Goal: Navigation & Orientation: Find specific page/section

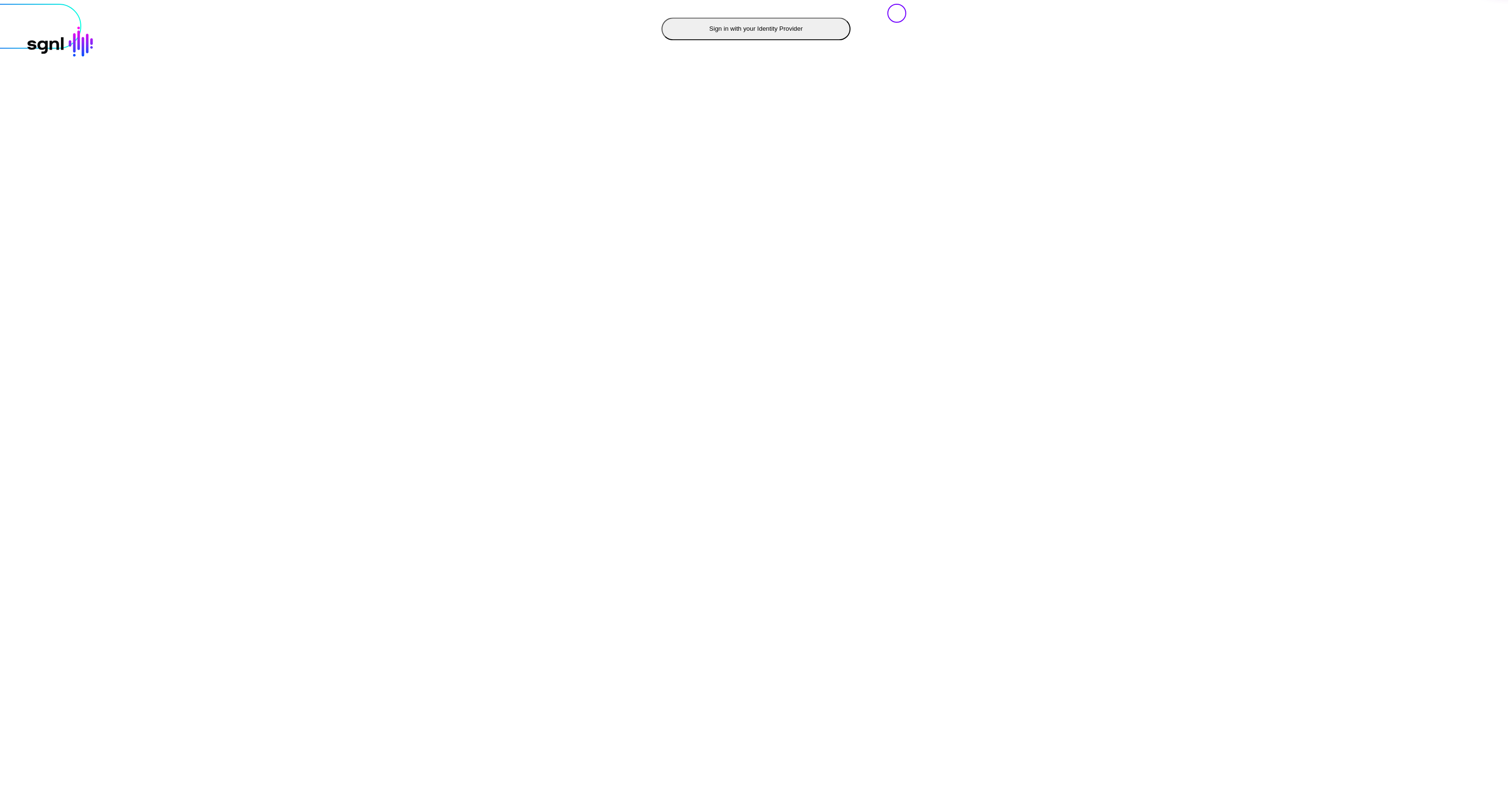
click at [662, 40] on button "Sign in with your Identity Provider" at bounding box center [756, 29] width 189 height 23
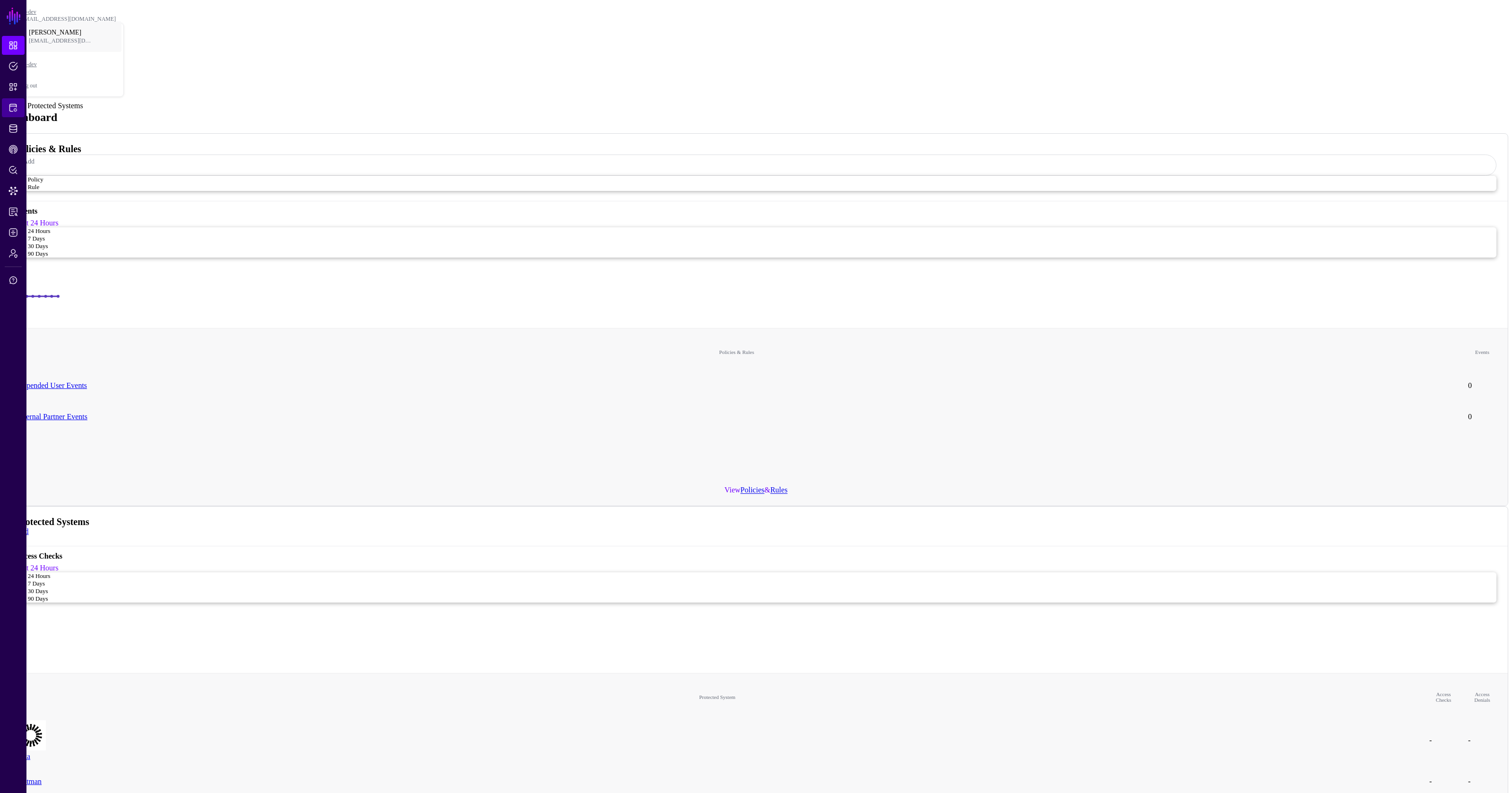
click at [13, 110] on span "Protected Systems" at bounding box center [13, 108] width 10 height 10
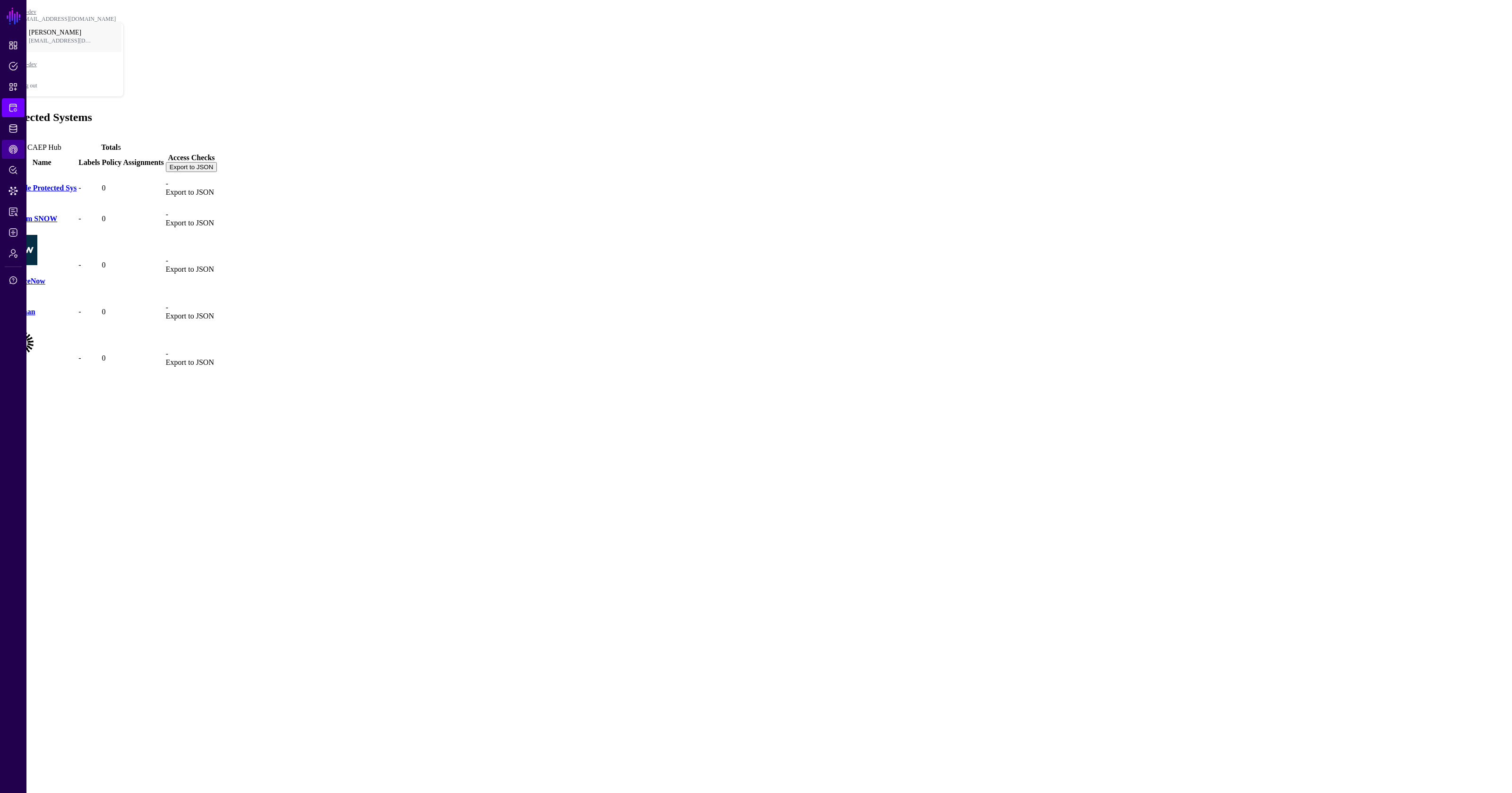
click at [10, 153] on span "CAEP Hub" at bounding box center [13, 149] width 10 height 10
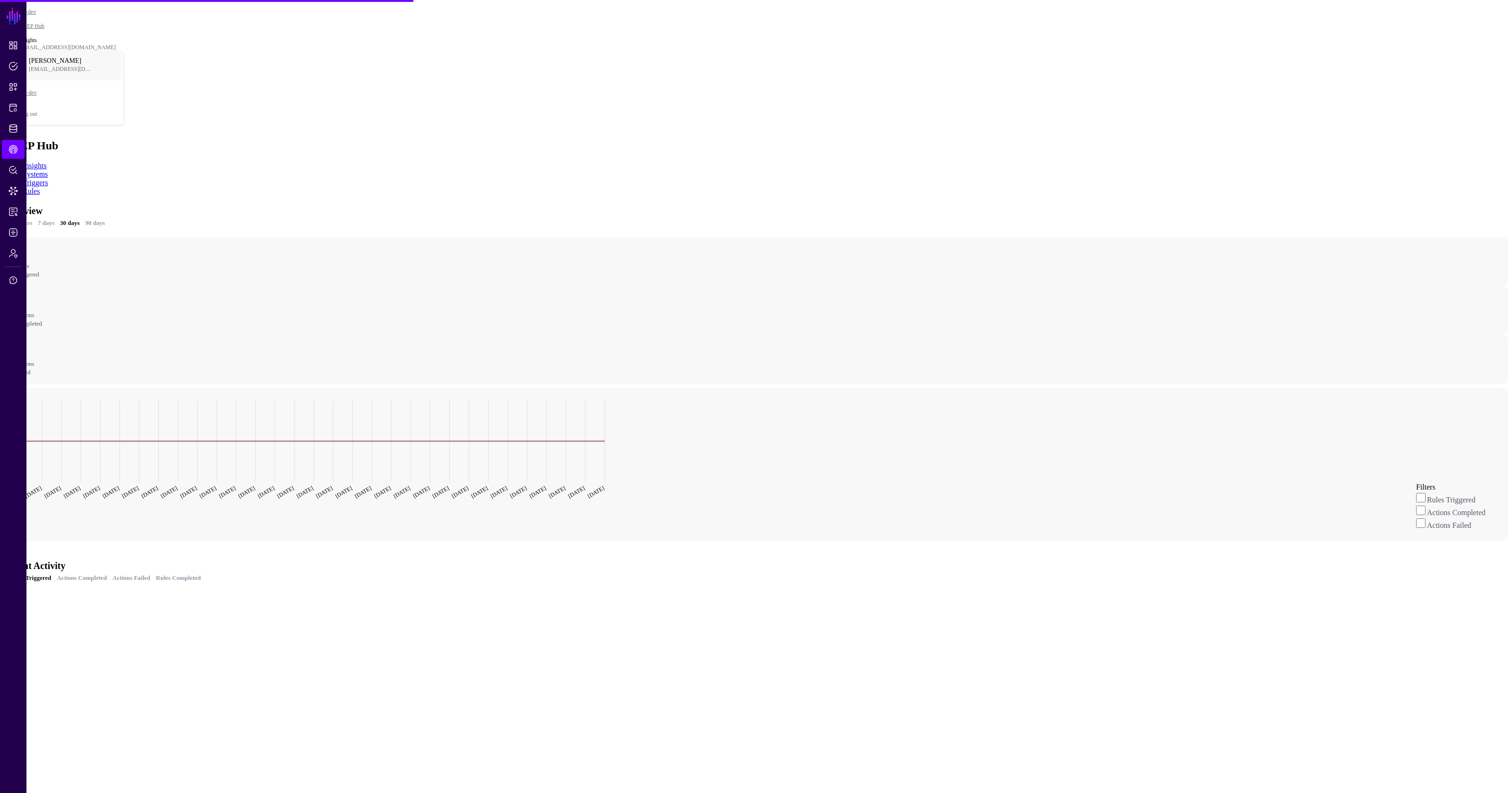
click at [156, 162] on ul "Insights Systems Triggers Rules" at bounding box center [756, 178] width 1505 height 34
click at [48, 178] on link "Triggers" at bounding box center [35, 182] width 25 height 8
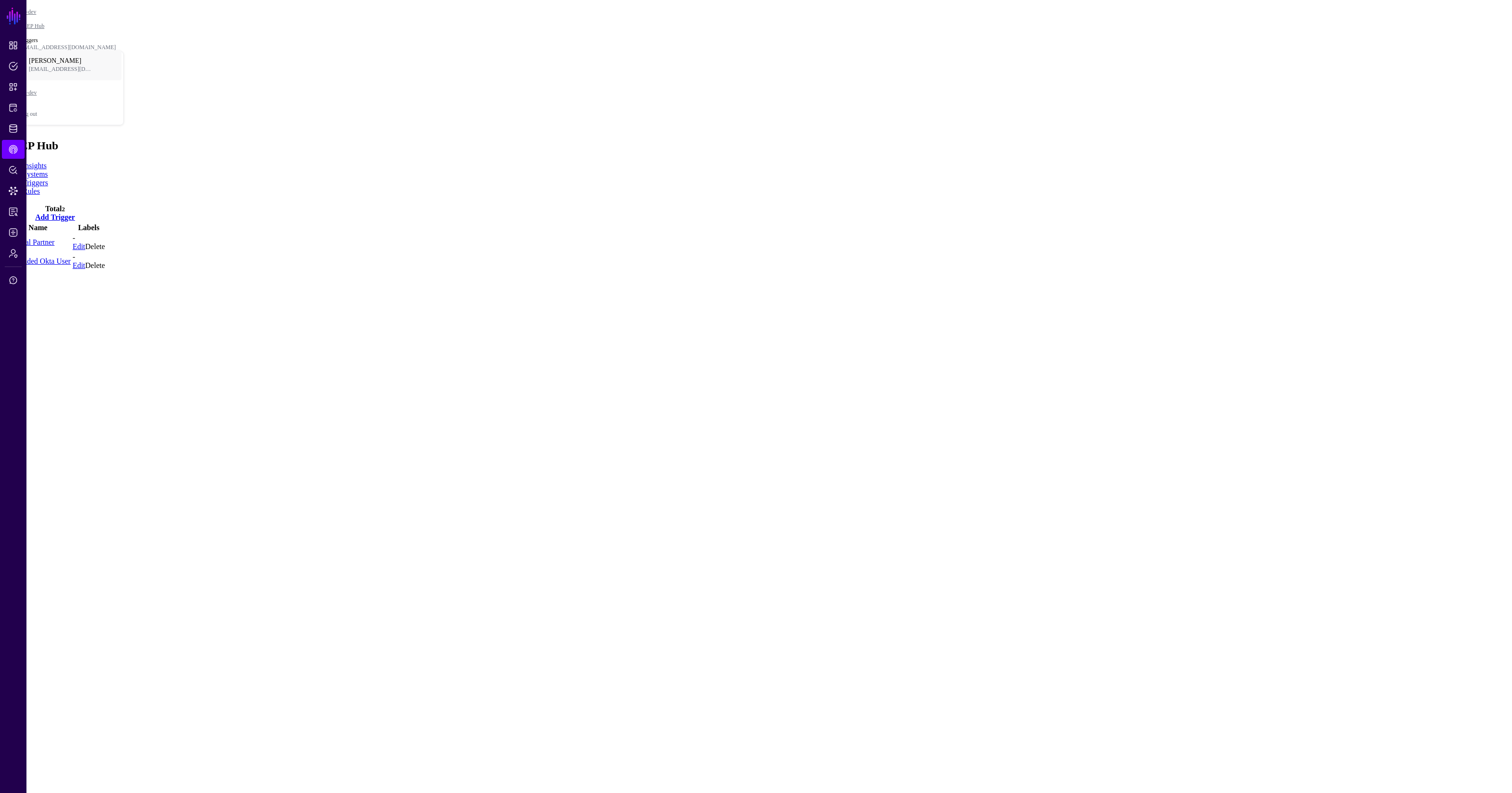
click at [40, 187] on link "Rules" at bounding box center [31, 191] width 17 height 8
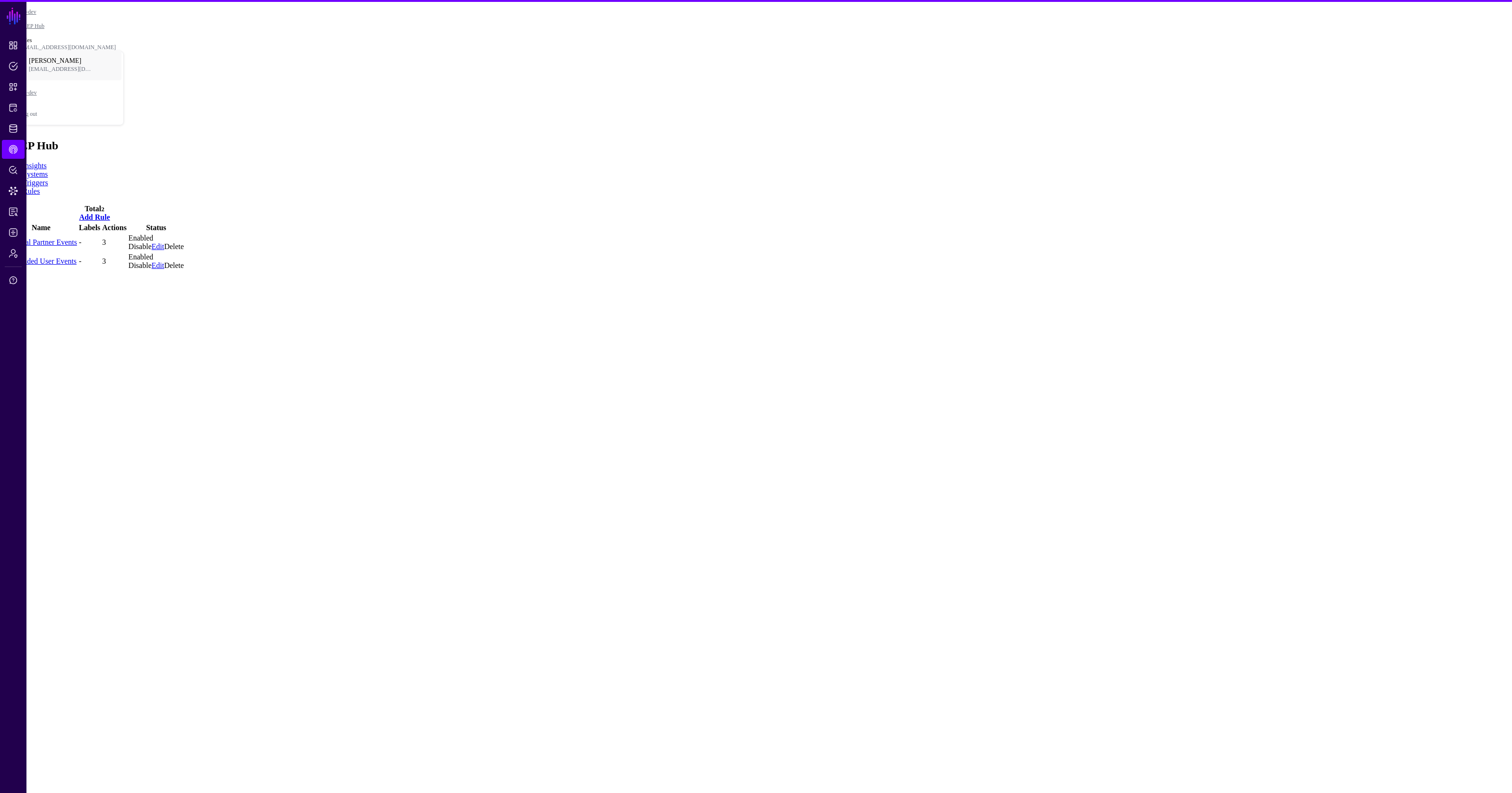
click at [120, 162] on ul "Insights Systems Triggers Rules" at bounding box center [756, 178] width 1505 height 34
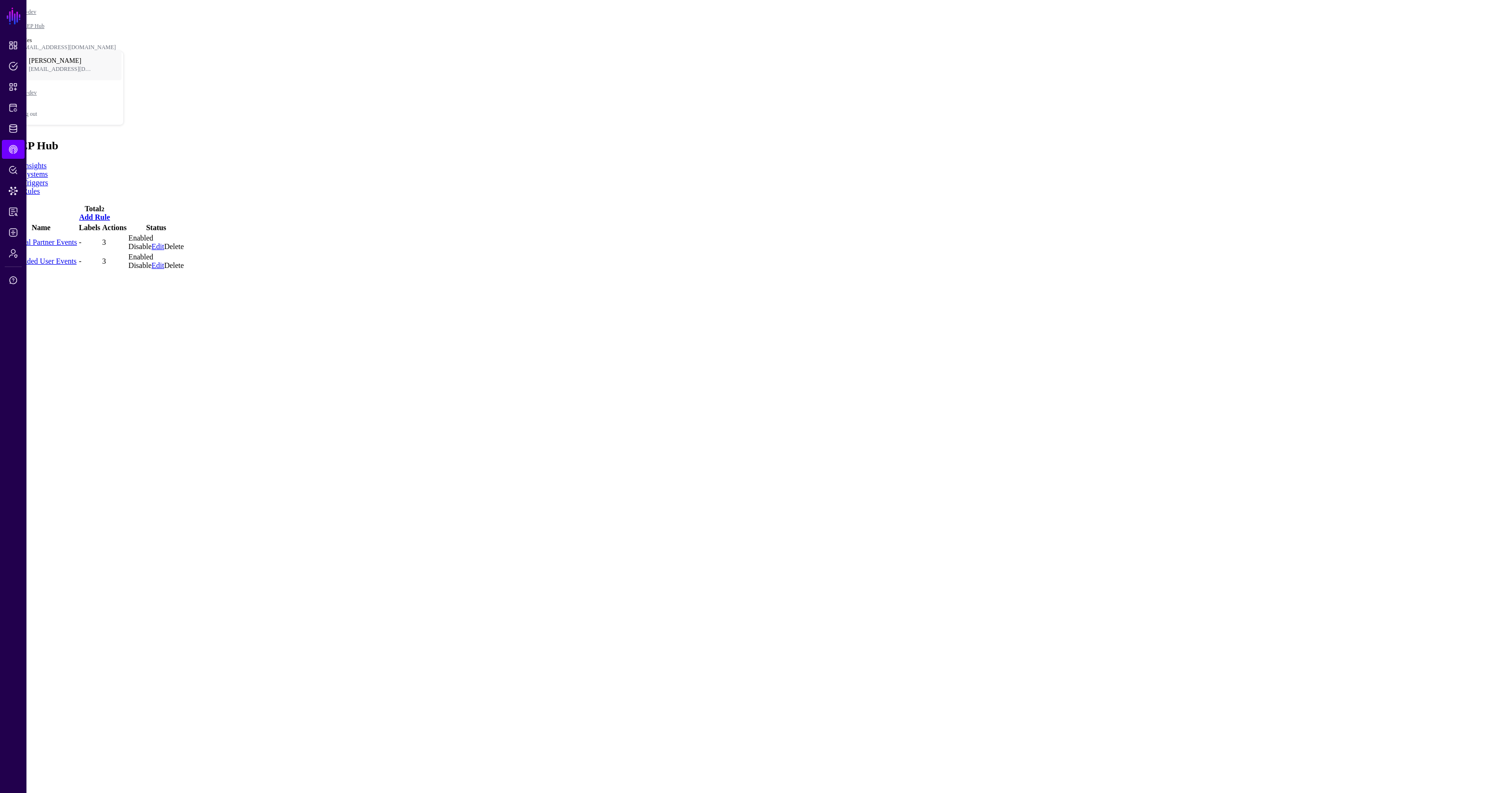
click at [48, 178] on link "Triggers" at bounding box center [35, 182] width 25 height 8
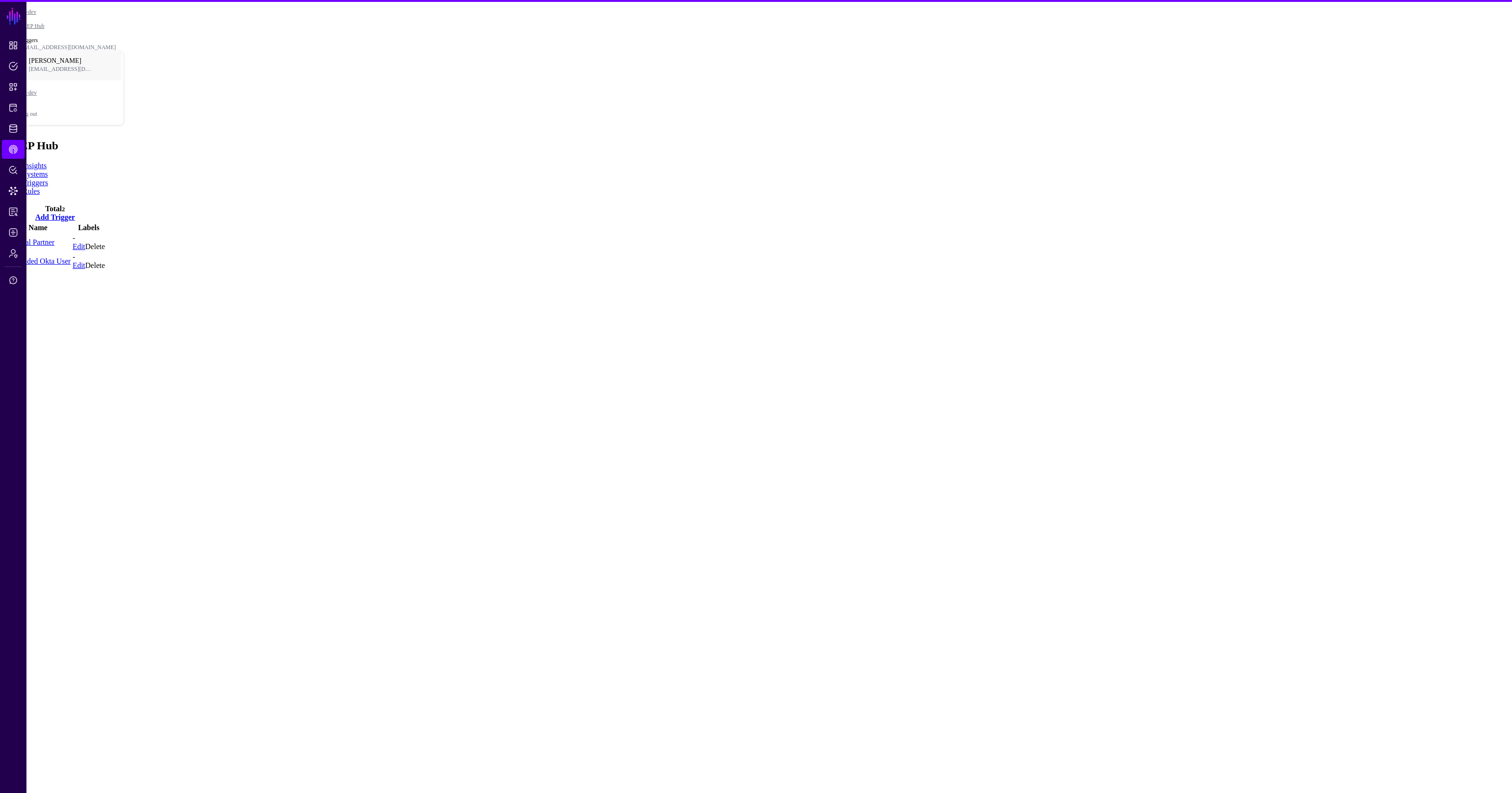
click at [48, 170] on link "Systems" at bounding box center [35, 174] width 25 height 8
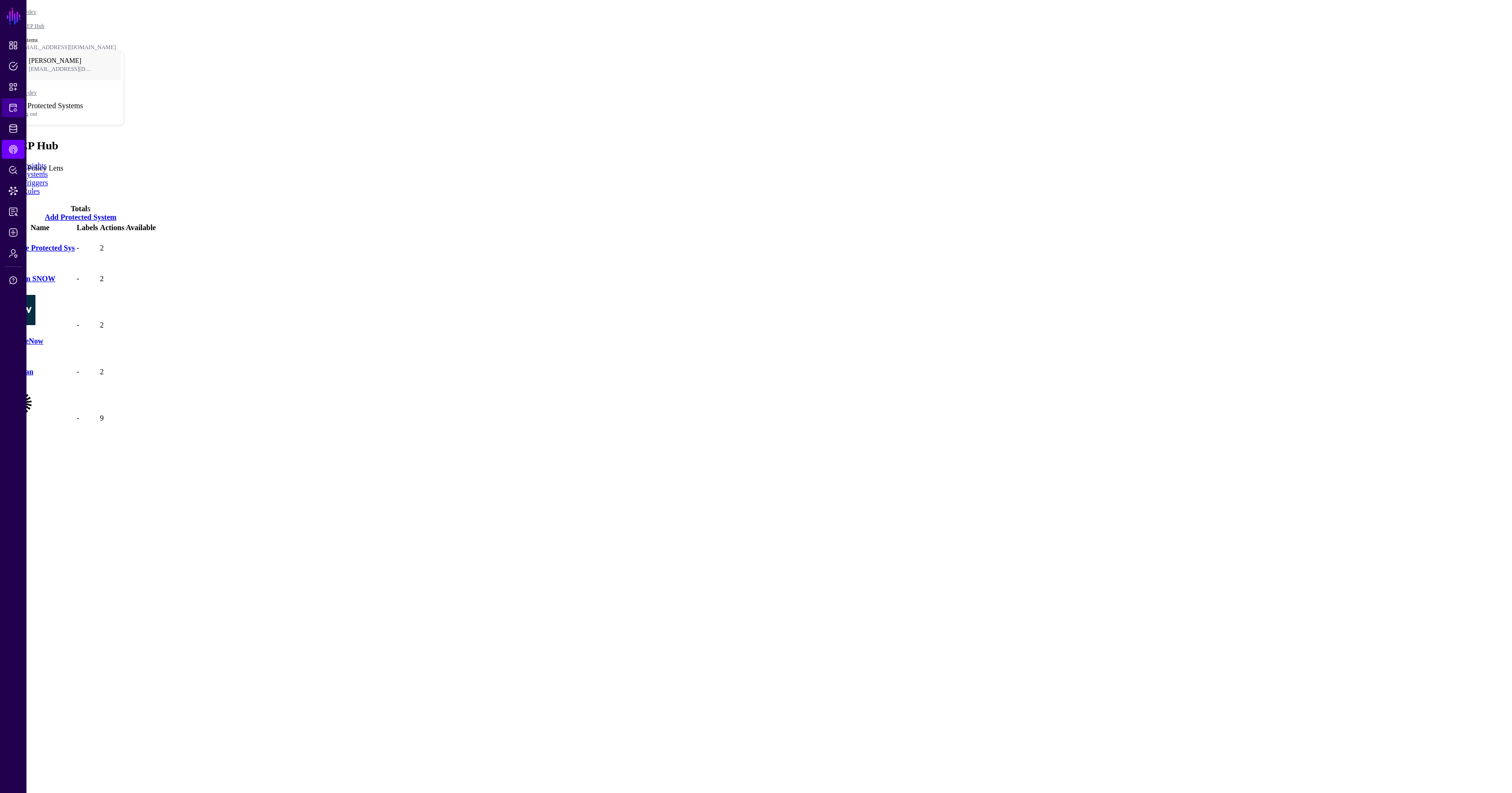
click at [9, 105] on span "Protected Systems" at bounding box center [13, 108] width 10 height 10
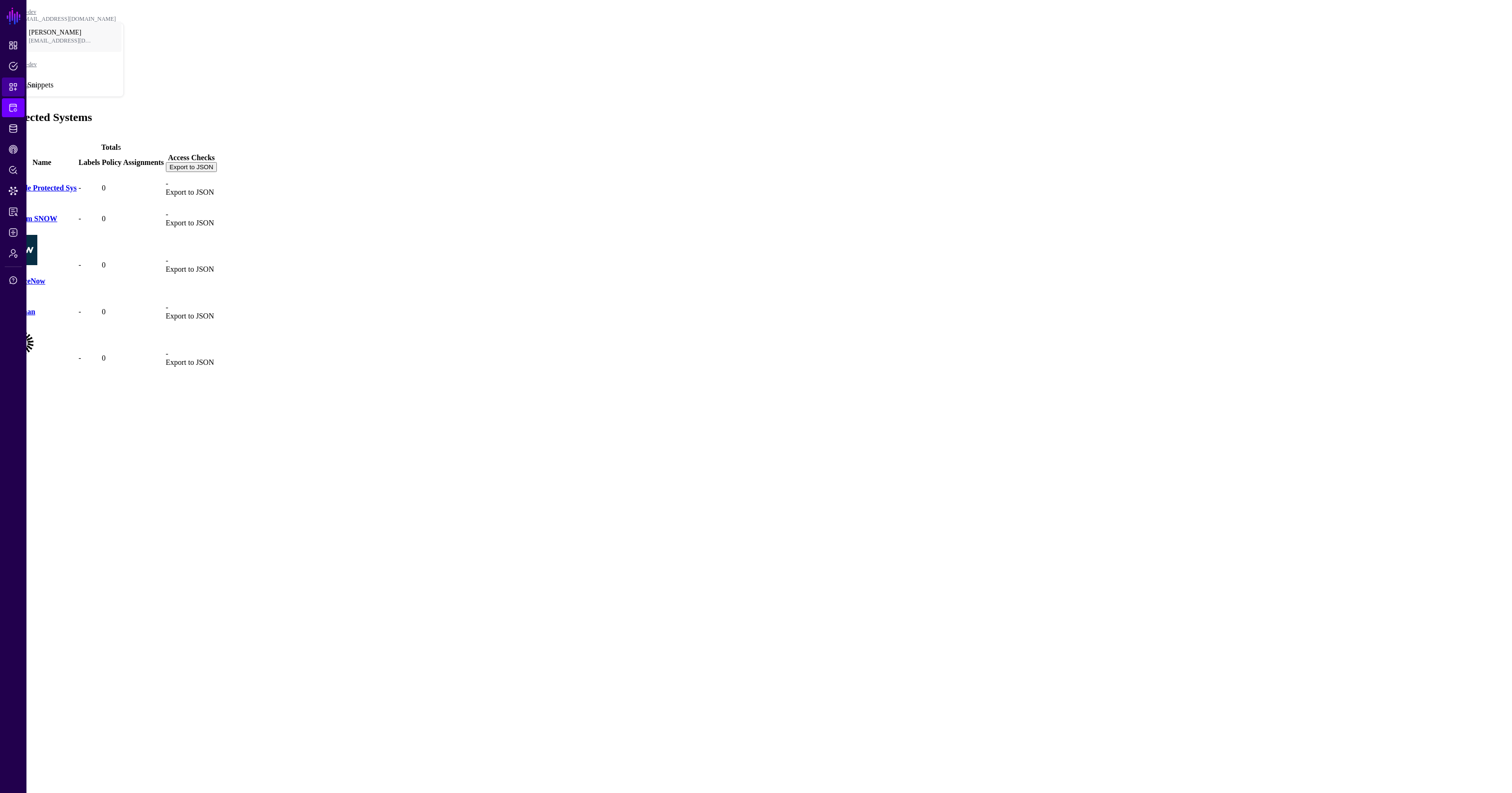
click at [10, 88] on span "Snippets" at bounding box center [13, 87] width 10 height 10
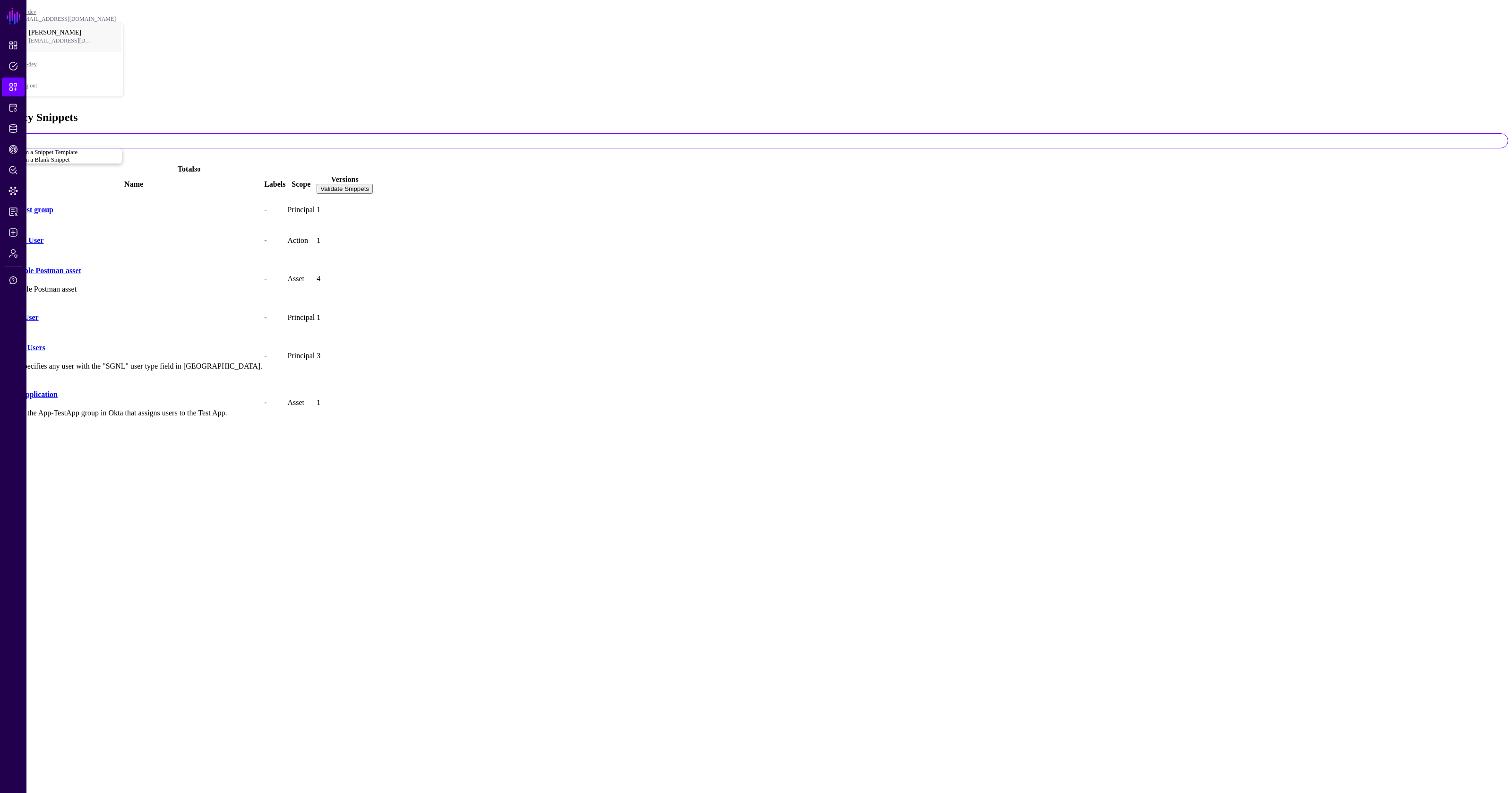
click at [189, 173] on link at bounding box center [189, 173] width 0 height 0
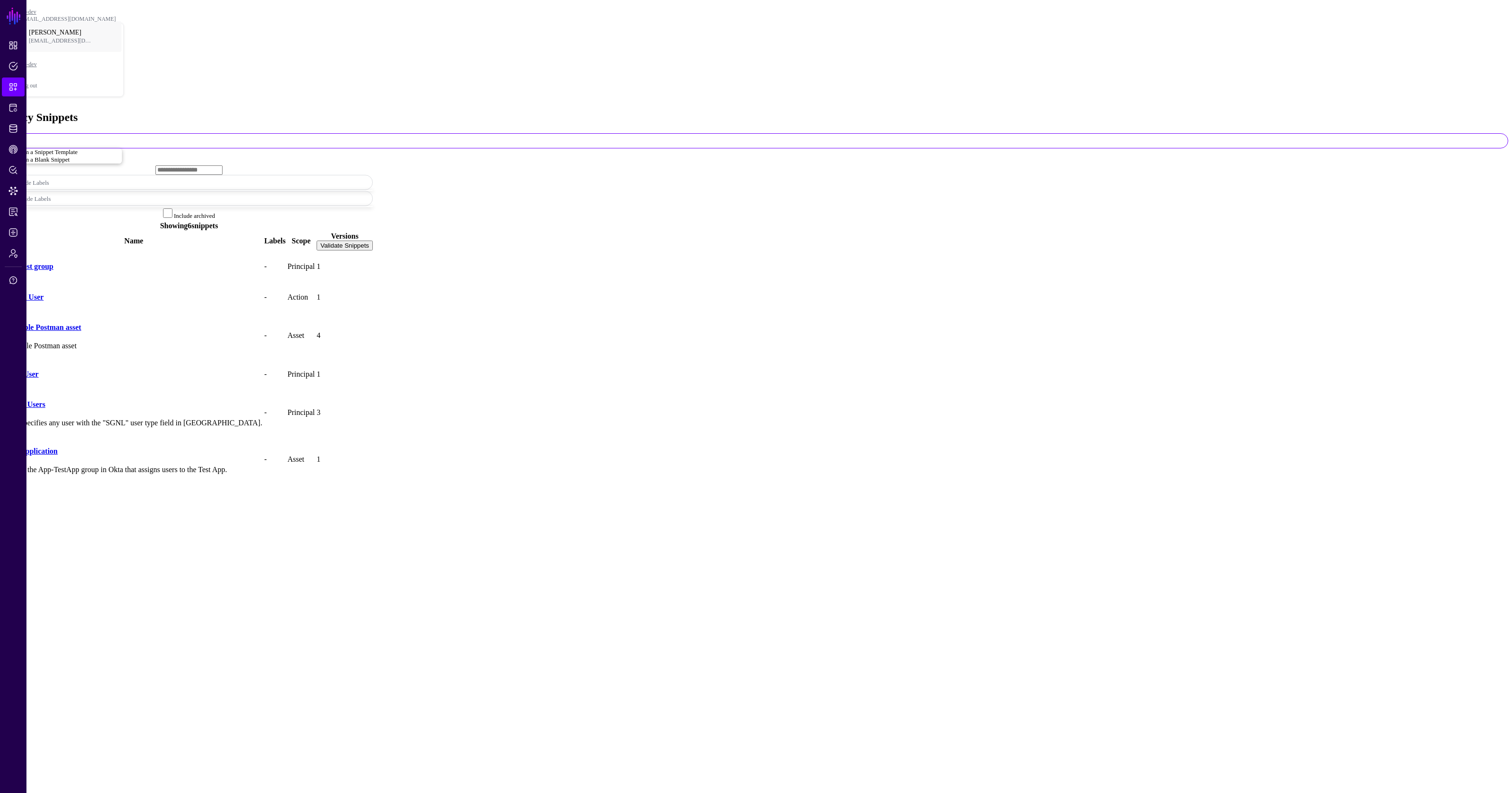
click at [189, 220] on link at bounding box center [189, 220] width 0 height 0
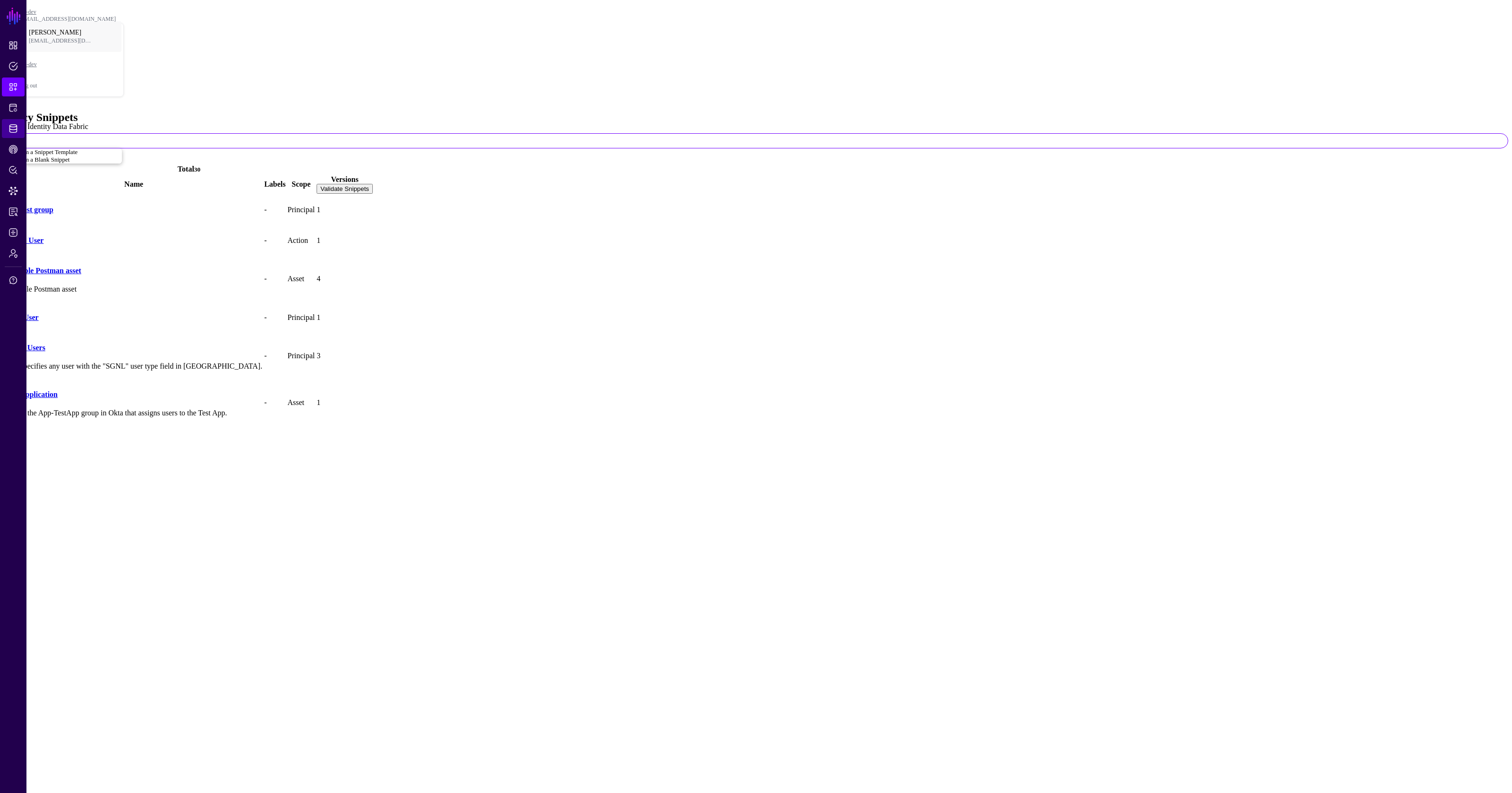
click at [16, 122] on link "Identity Data Fabric" at bounding box center [13, 128] width 23 height 19
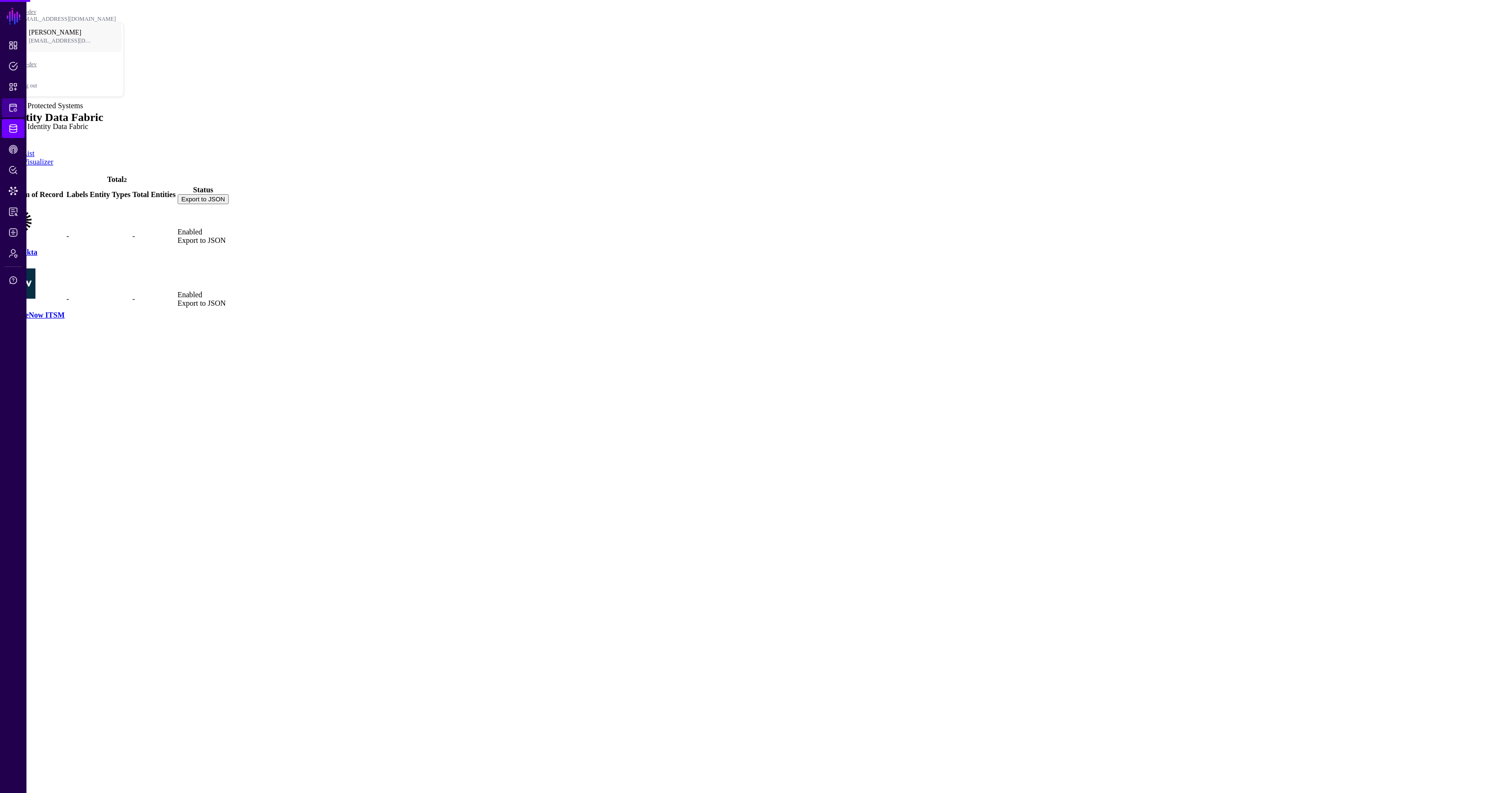
click at [10, 107] on span "Protected Systems" at bounding box center [13, 108] width 10 height 10
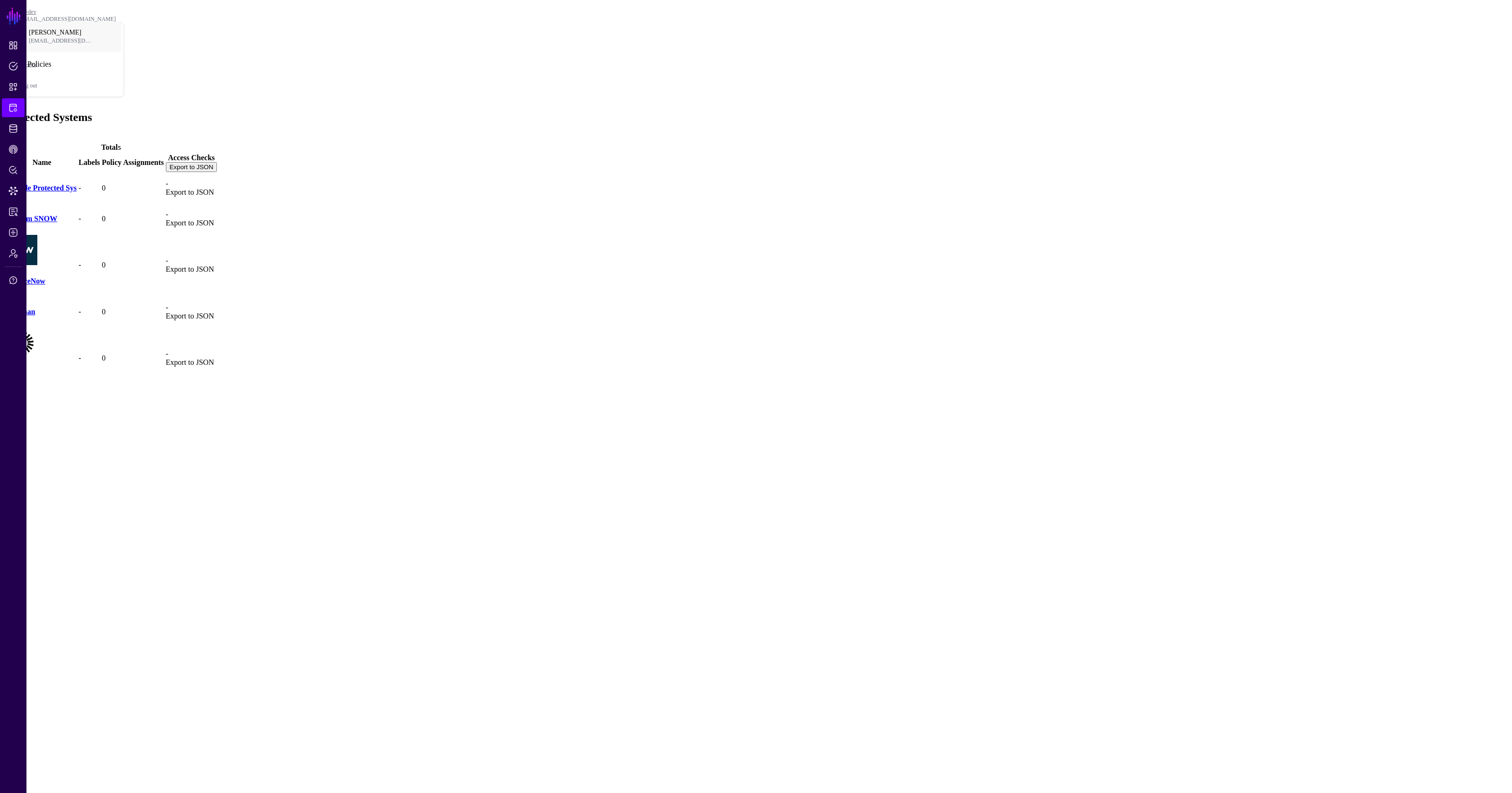
click at [15, 56] on ul "Dashboard Policies Snippets Protected Systems Identity Data Fabric CAEP Hub Pol…" at bounding box center [13, 402] width 27 height 733
click at [16, 49] on span "Dashboard" at bounding box center [13, 45] width 10 height 10
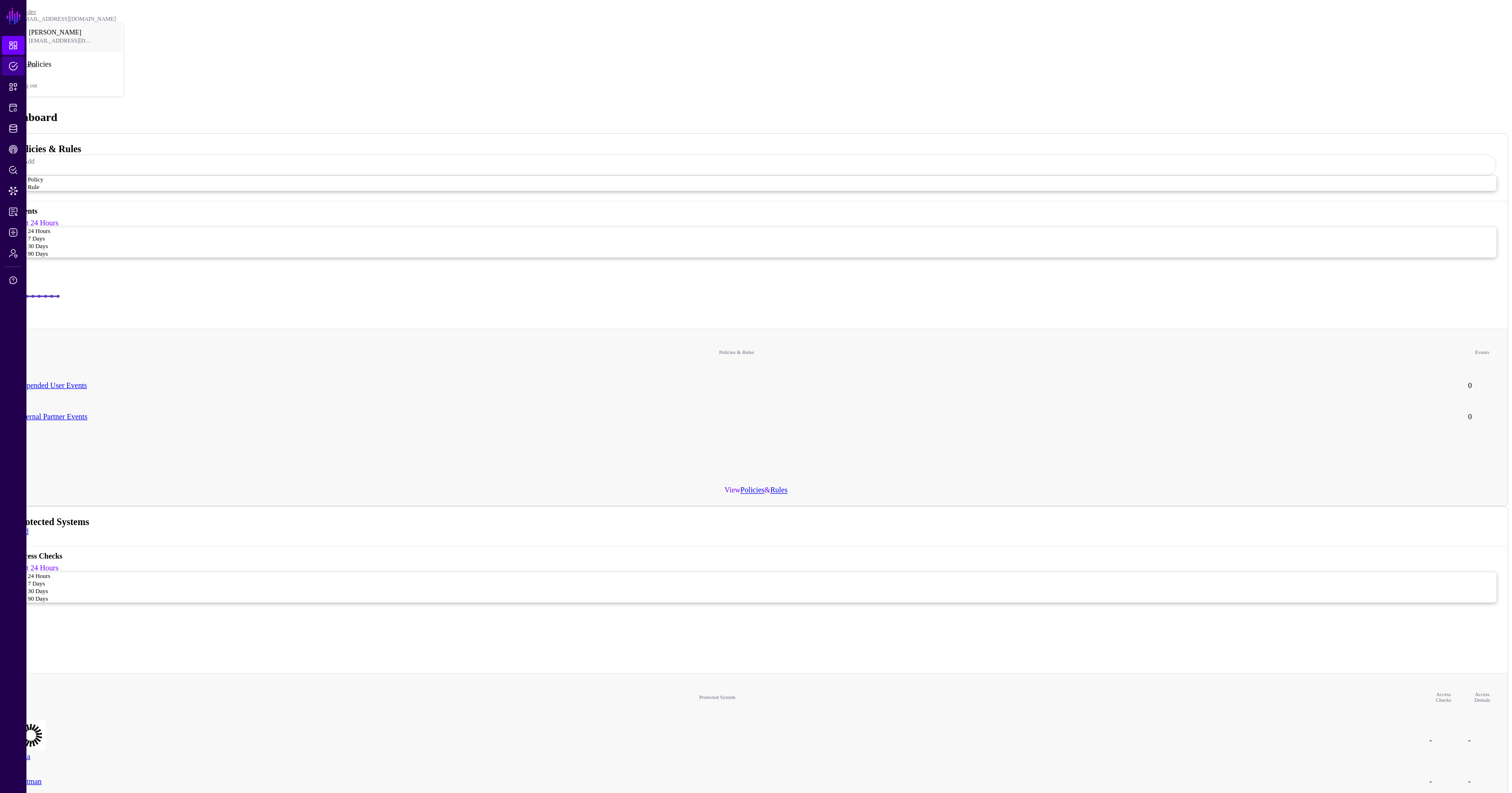
click at [16, 62] on span "Policies" at bounding box center [13, 66] width 10 height 10
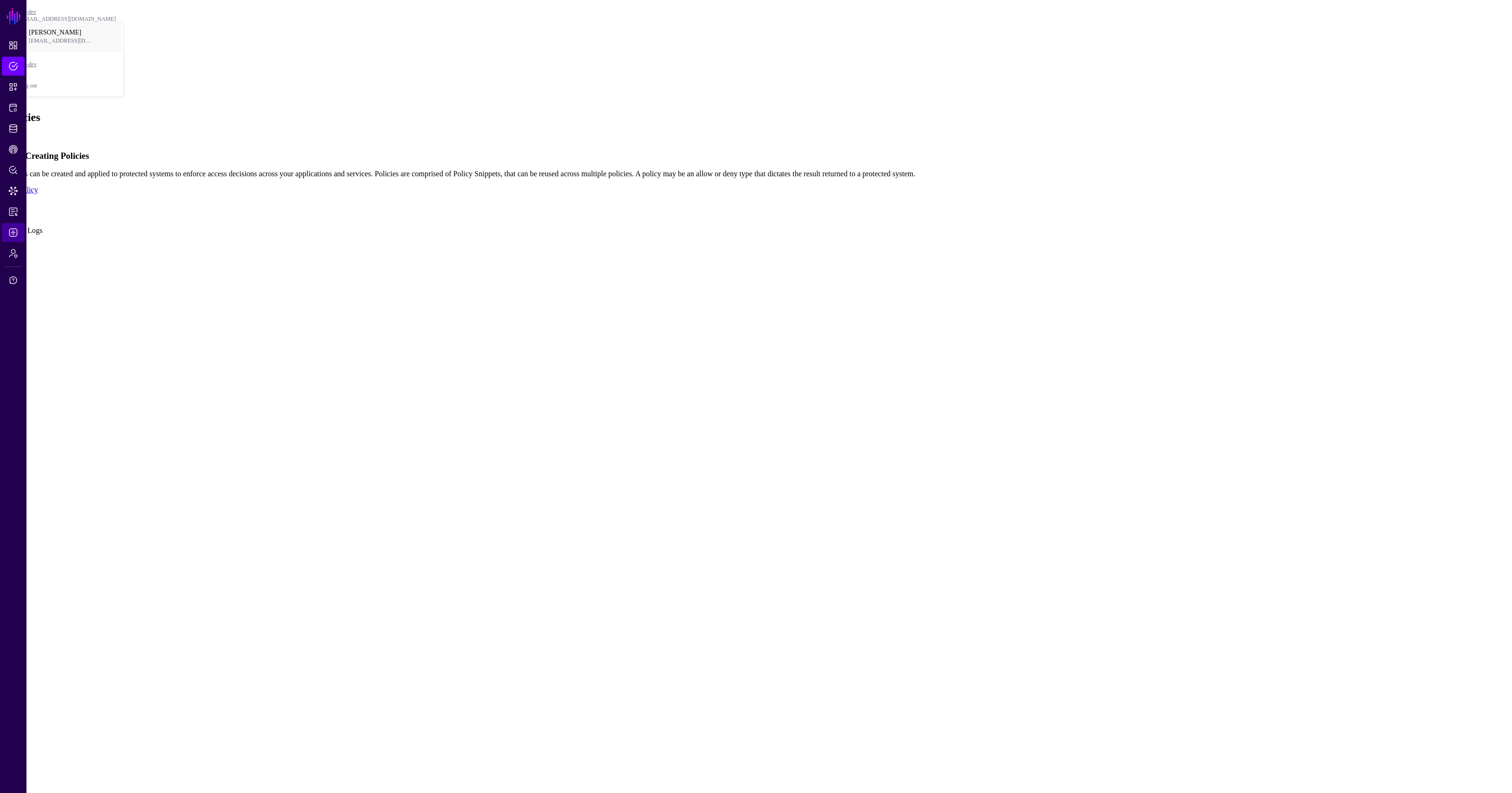
click at [13, 238] on link "Logs" at bounding box center [13, 232] width 23 height 19
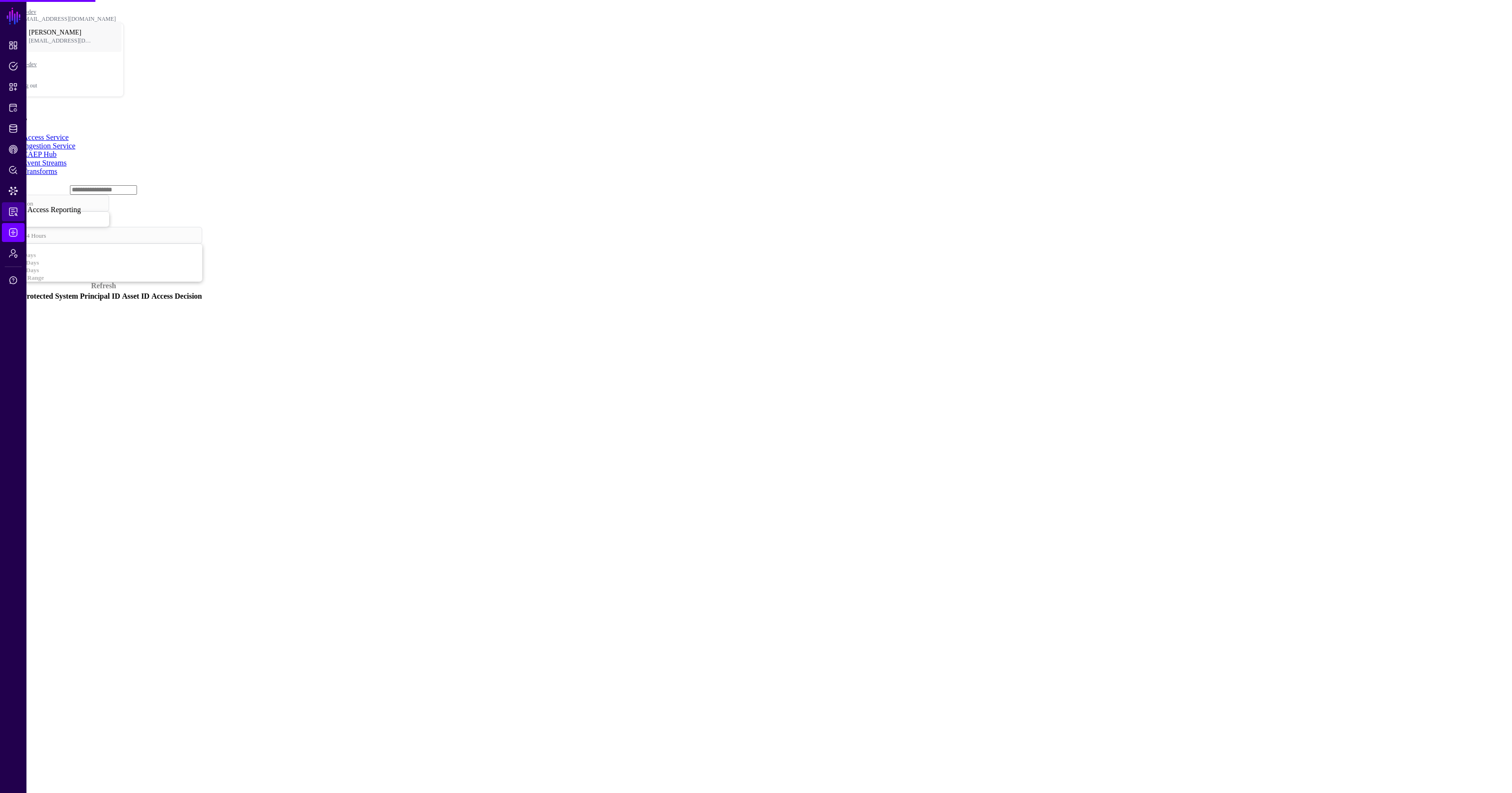
click at [11, 214] on span "Access Reporting" at bounding box center [13, 212] width 10 height 10
click at [14, 147] on span "CAEP Hub" at bounding box center [13, 149] width 10 height 10
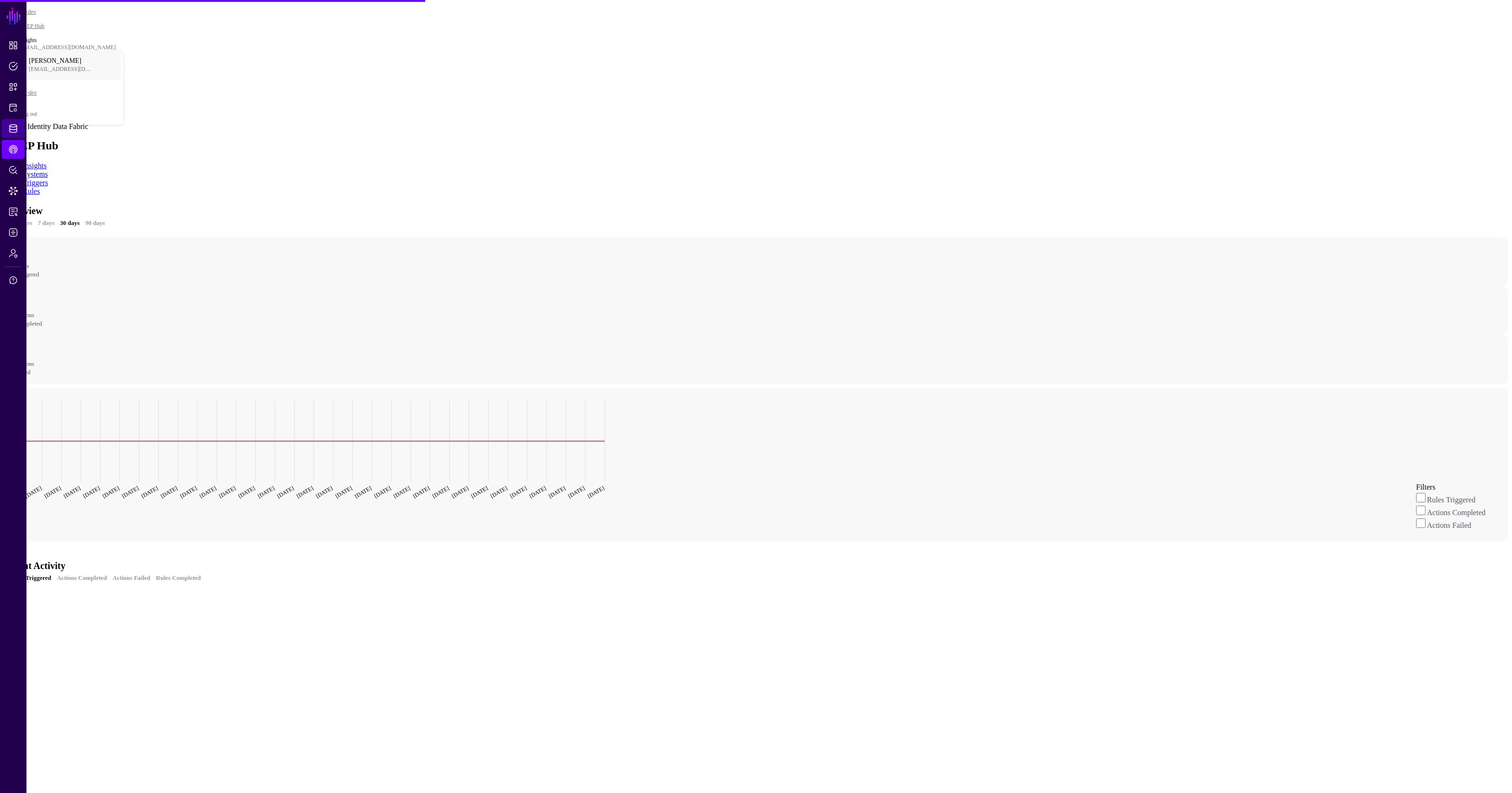
click at [17, 128] on span "Identity Data Fabric" at bounding box center [13, 128] width 10 height 10
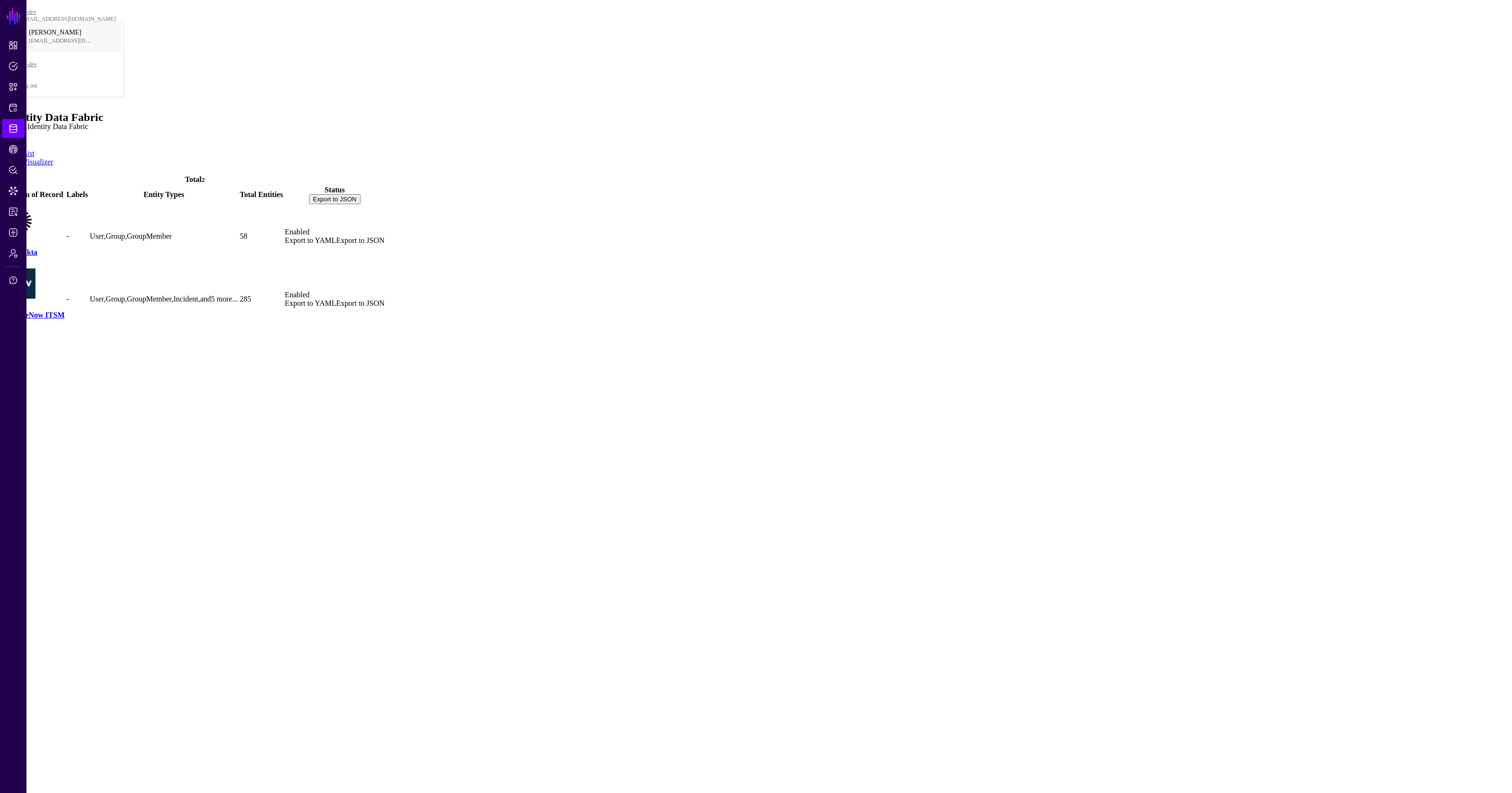
click at [16, 119] on link "Identity Data Fabric" at bounding box center [13, 128] width 23 height 19
click at [16, 116] on link "Protected Systems" at bounding box center [13, 107] width 23 height 19
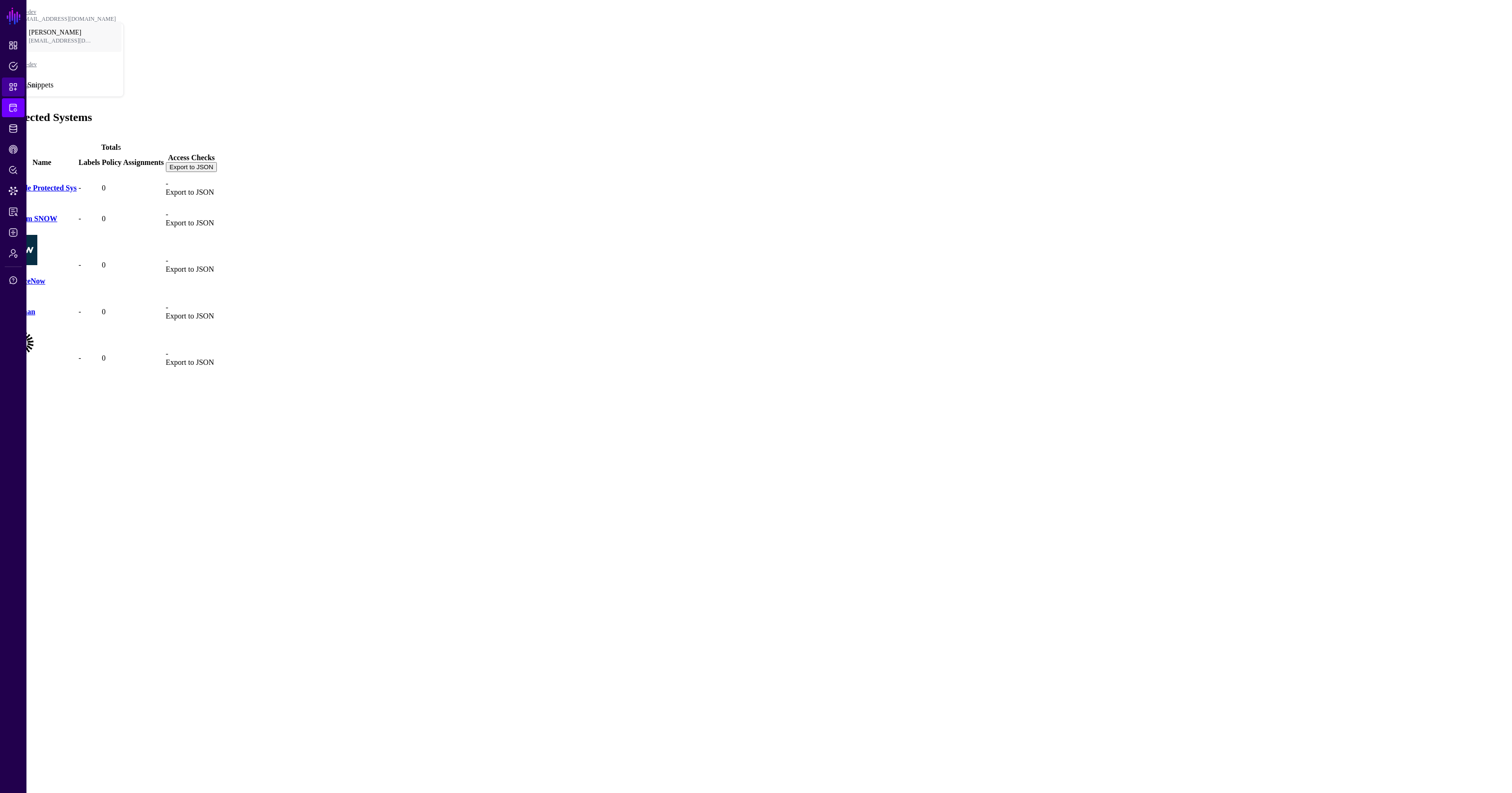
click at [17, 90] on span "Snippets" at bounding box center [13, 87] width 10 height 10
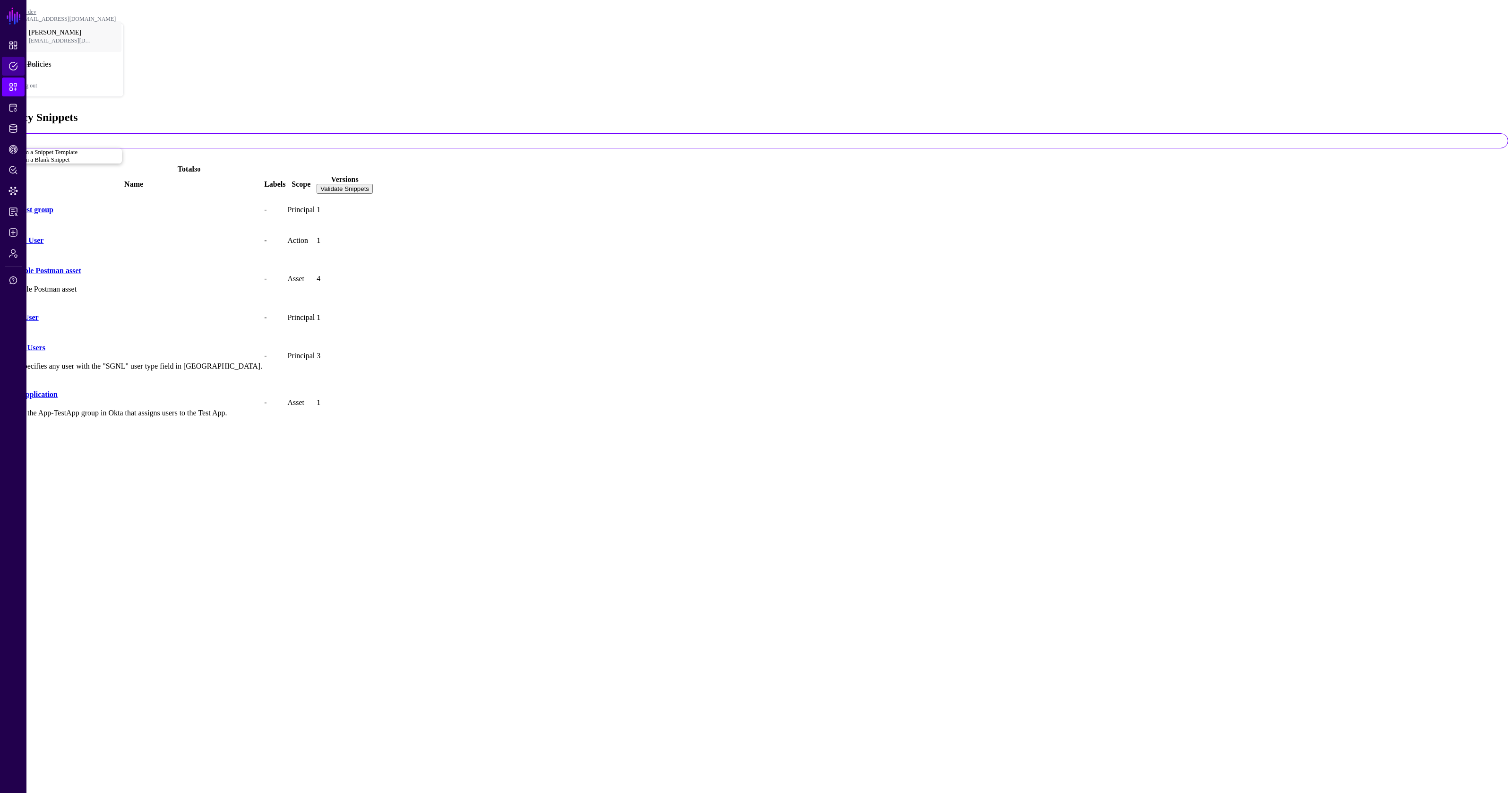
click at [22, 72] on link "Policies" at bounding box center [13, 66] width 23 height 19
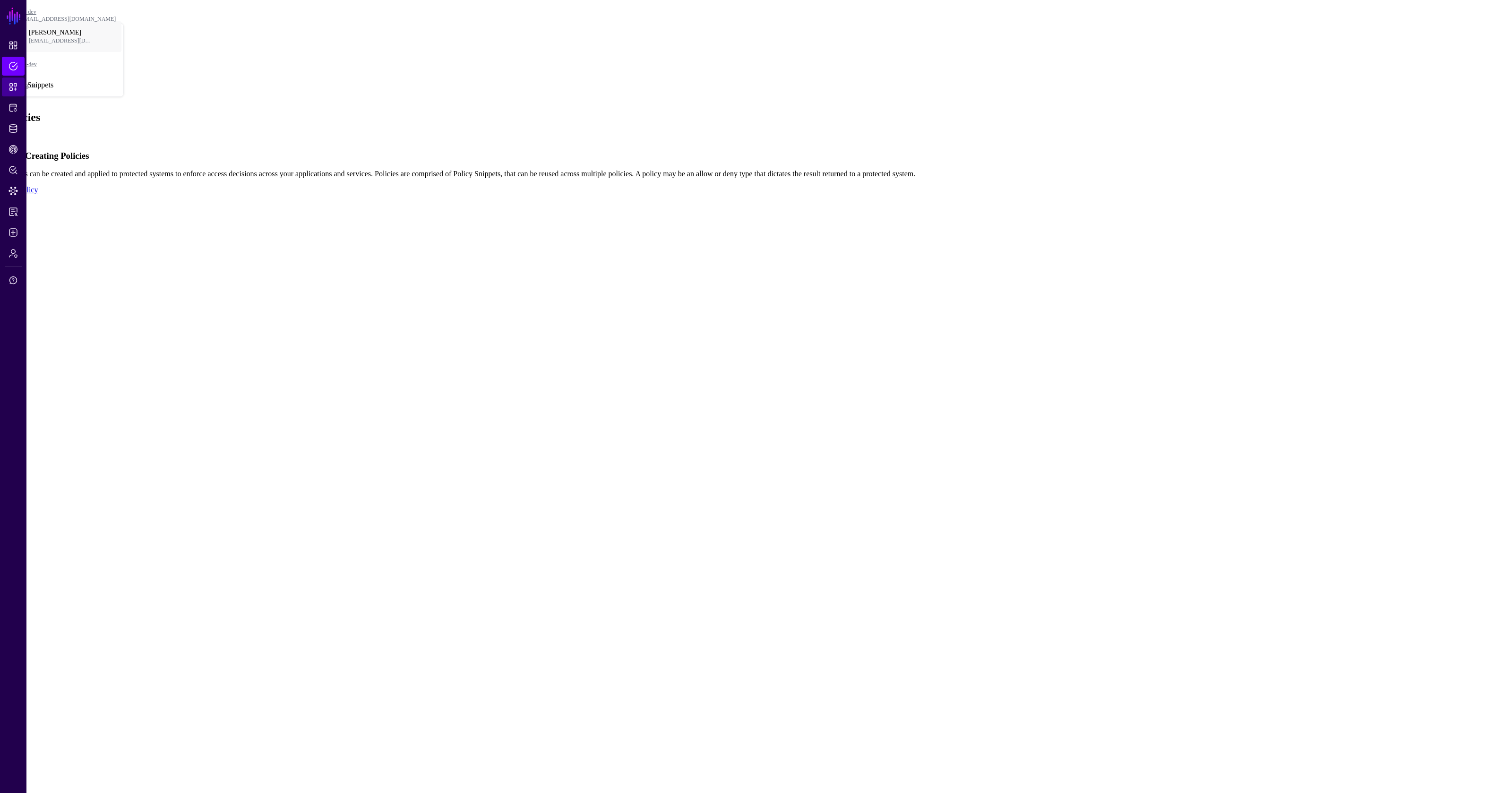
click at [13, 91] on span "Snippets" at bounding box center [13, 87] width 10 height 10
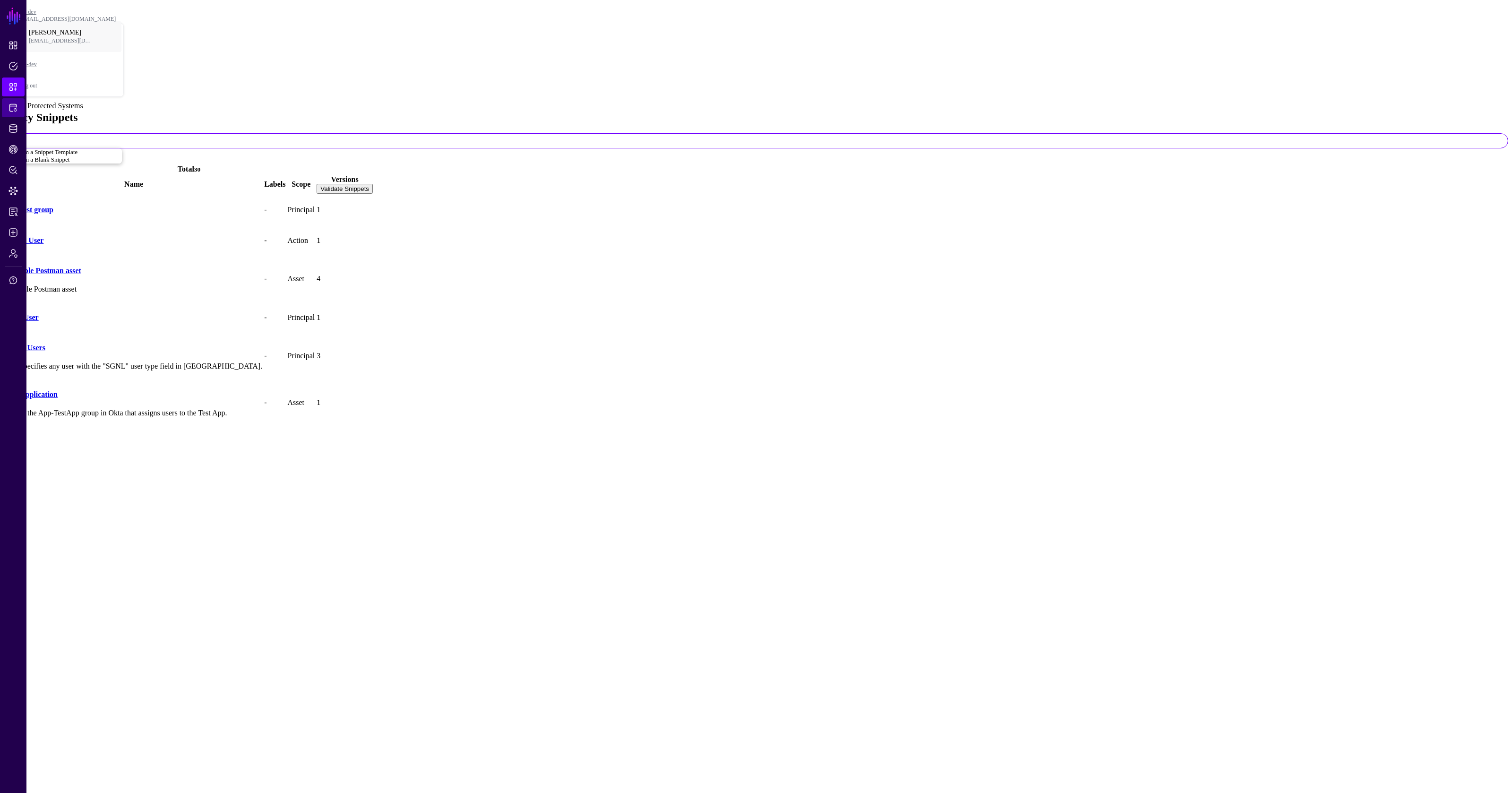
click at [12, 100] on link "Protected Systems" at bounding box center [13, 107] width 23 height 19
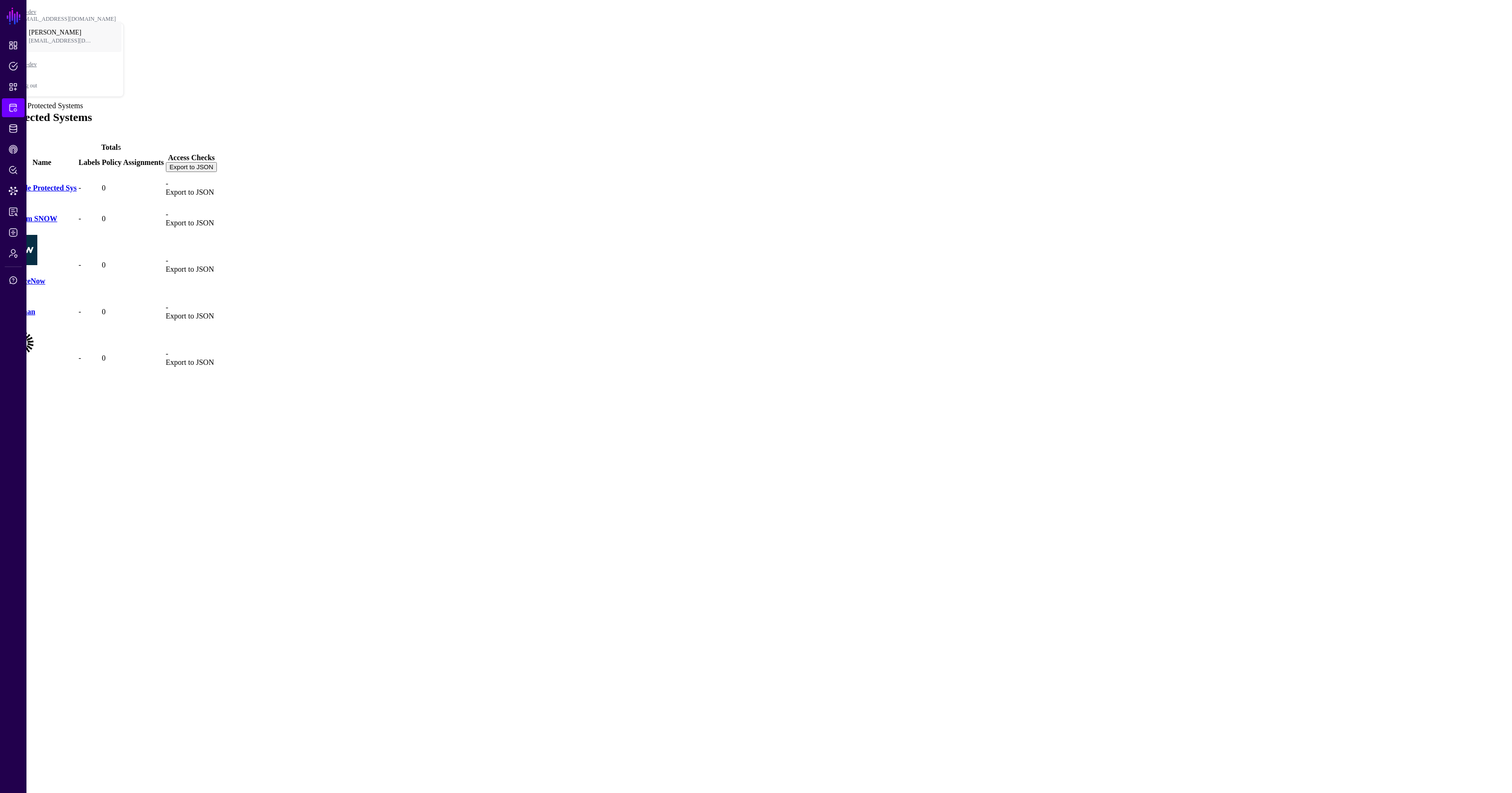
click at [9, 114] on link "Protected Systems" at bounding box center [13, 107] width 23 height 19
click at [9, 134] on link "Identity Data Fabric" at bounding box center [13, 128] width 23 height 19
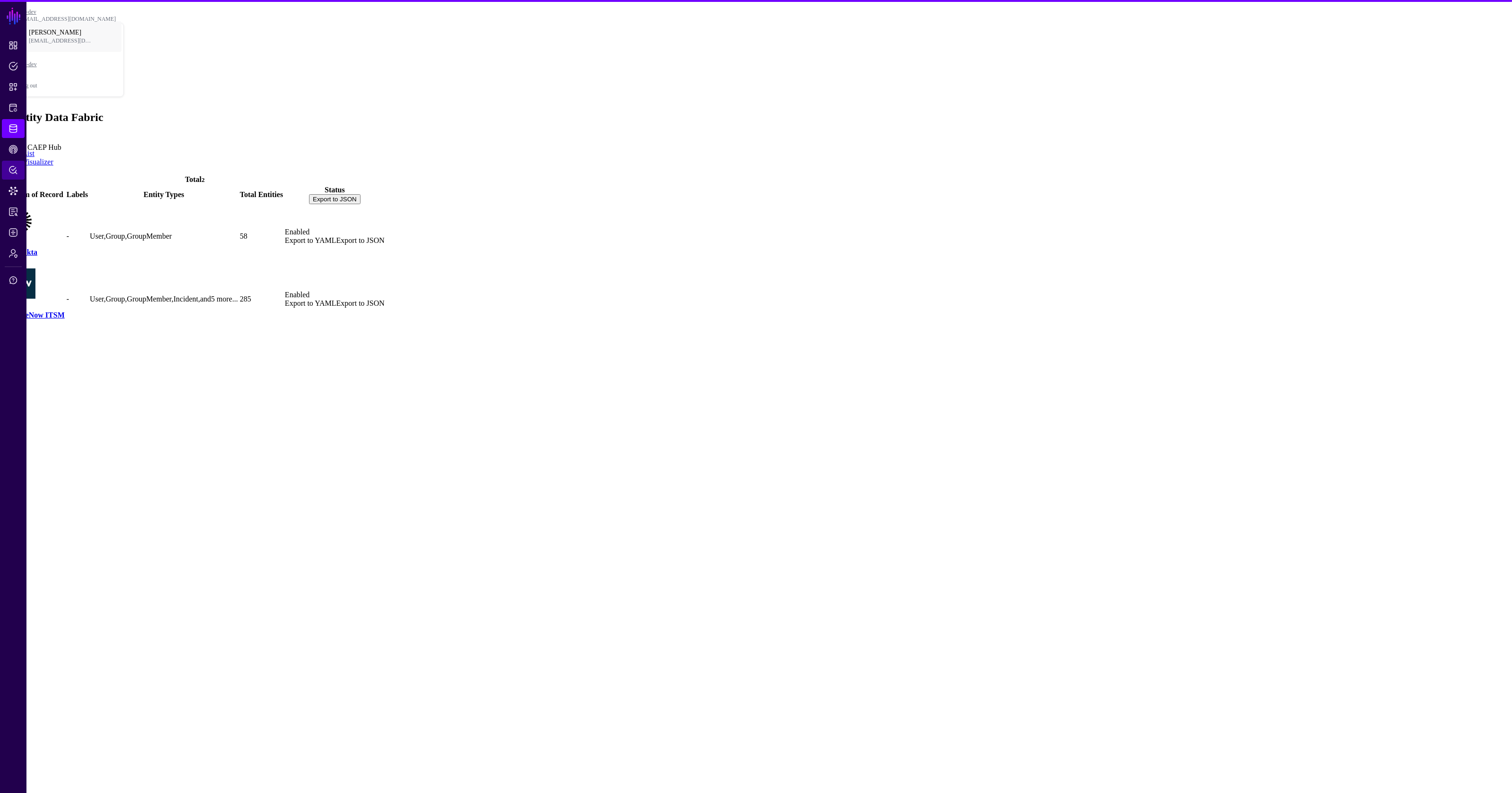
drag, startPoint x: 12, startPoint y: 154, endPoint x: 12, endPoint y: 164, distance: 10.0
click at [12, 154] on link "CAEP Hub" at bounding box center [13, 149] width 23 height 19
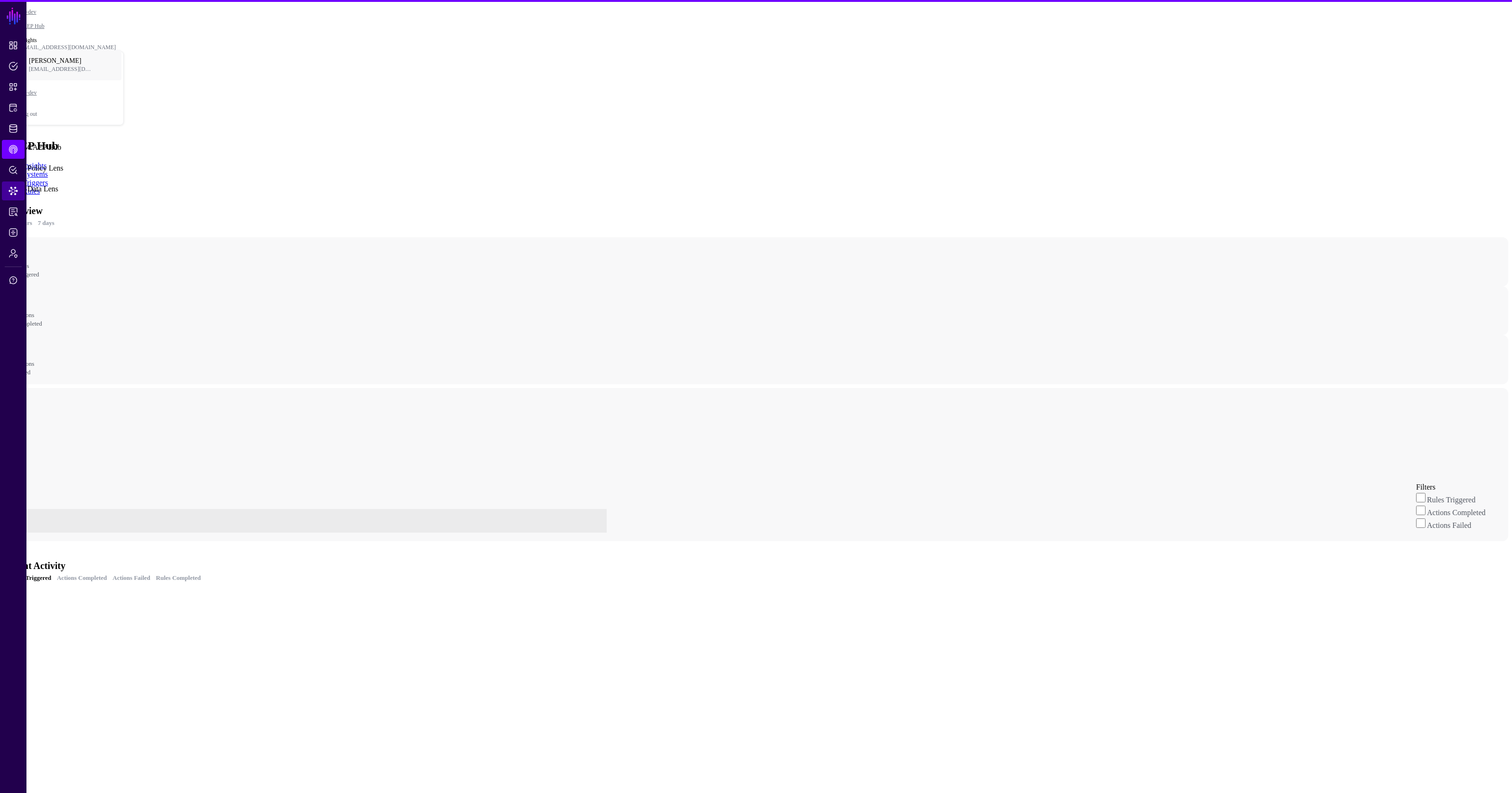
click at [12, 193] on span "Data Lens" at bounding box center [13, 191] width 10 height 10
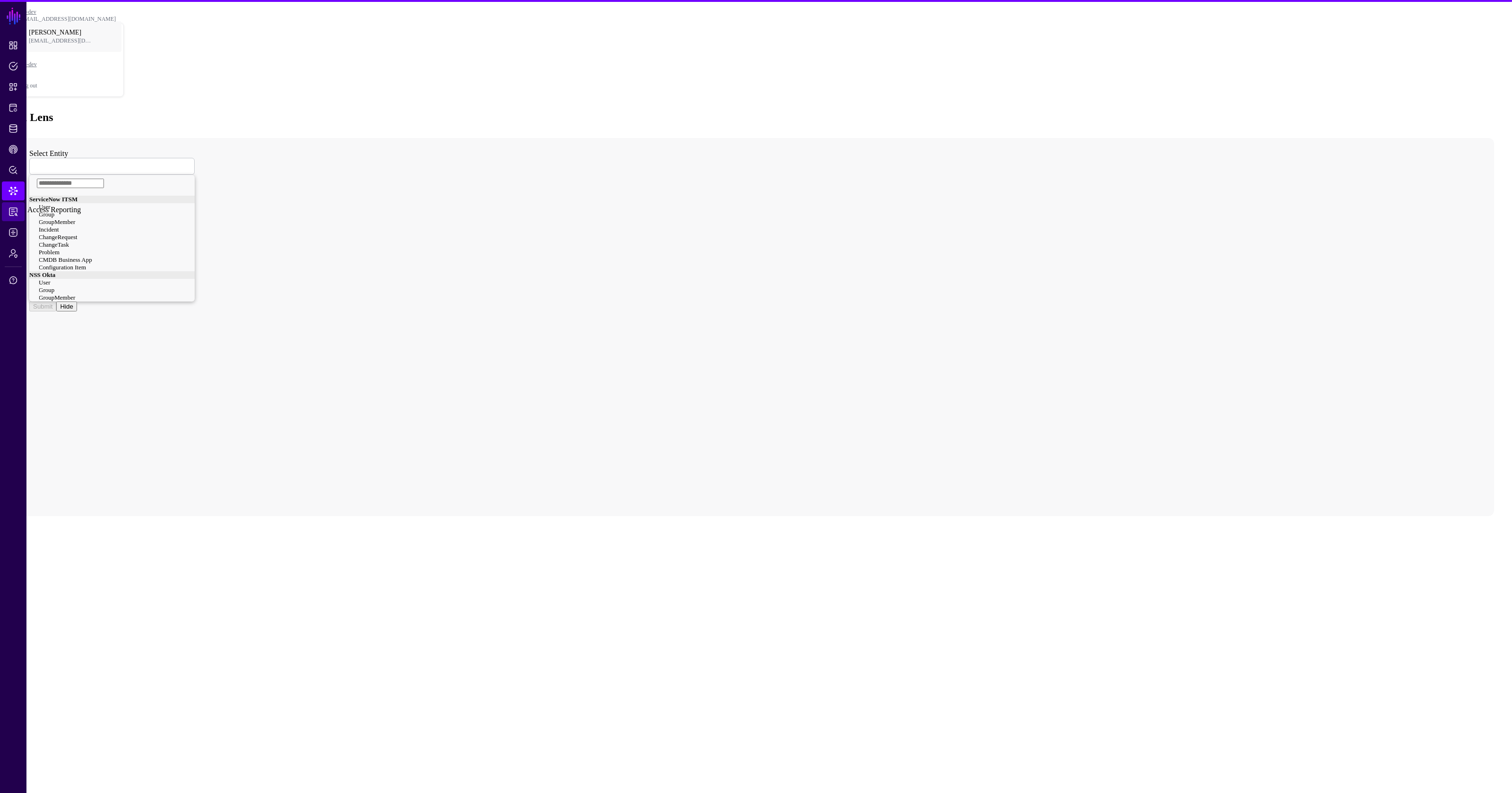
click at [13, 214] on span "Access Reporting" at bounding box center [13, 212] width 10 height 10
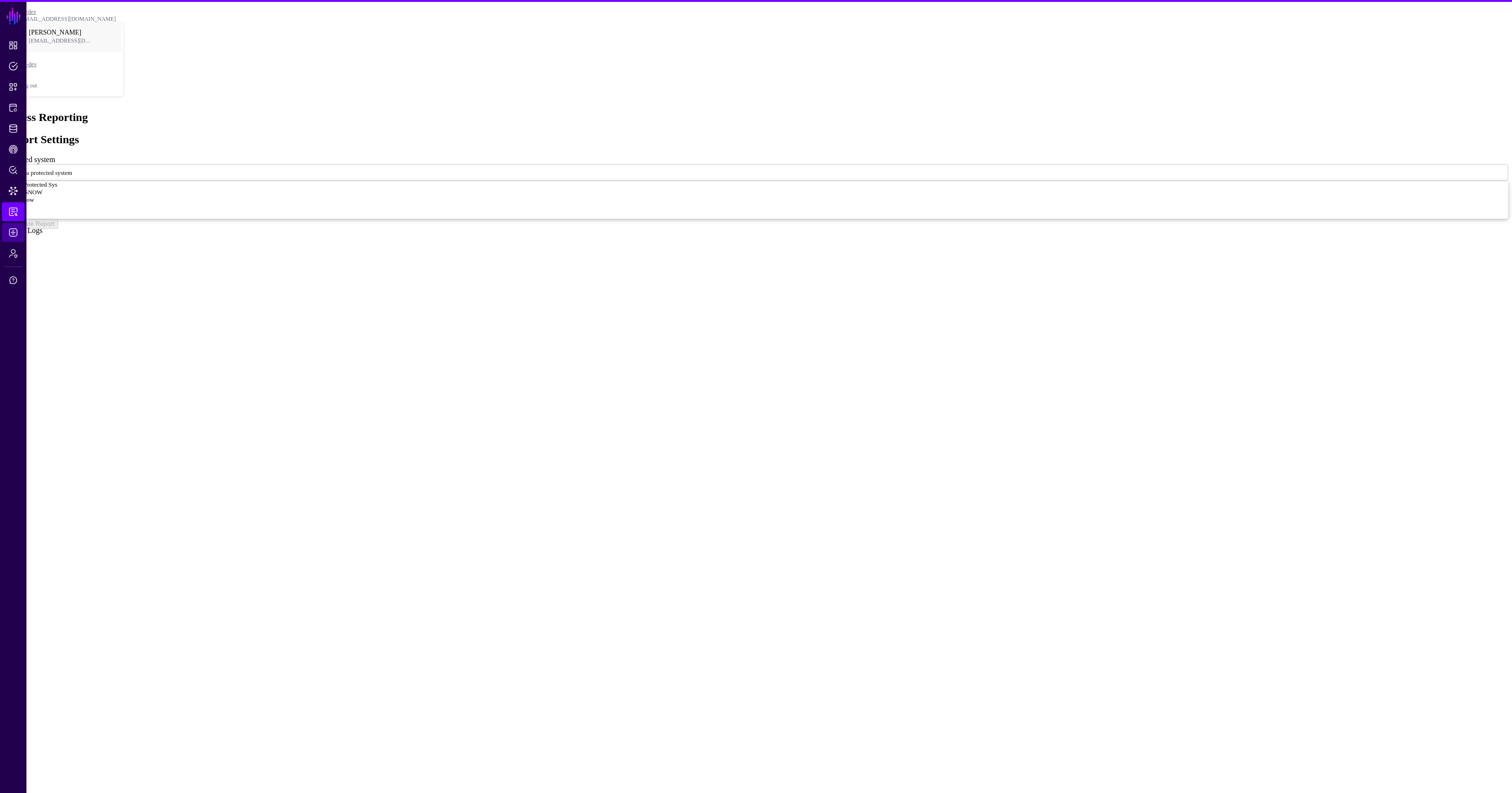
click at [6, 239] on link "Logs" at bounding box center [13, 232] width 23 height 19
click at [10, 260] on link "Admin" at bounding box center [13, 253] width 23 height 19
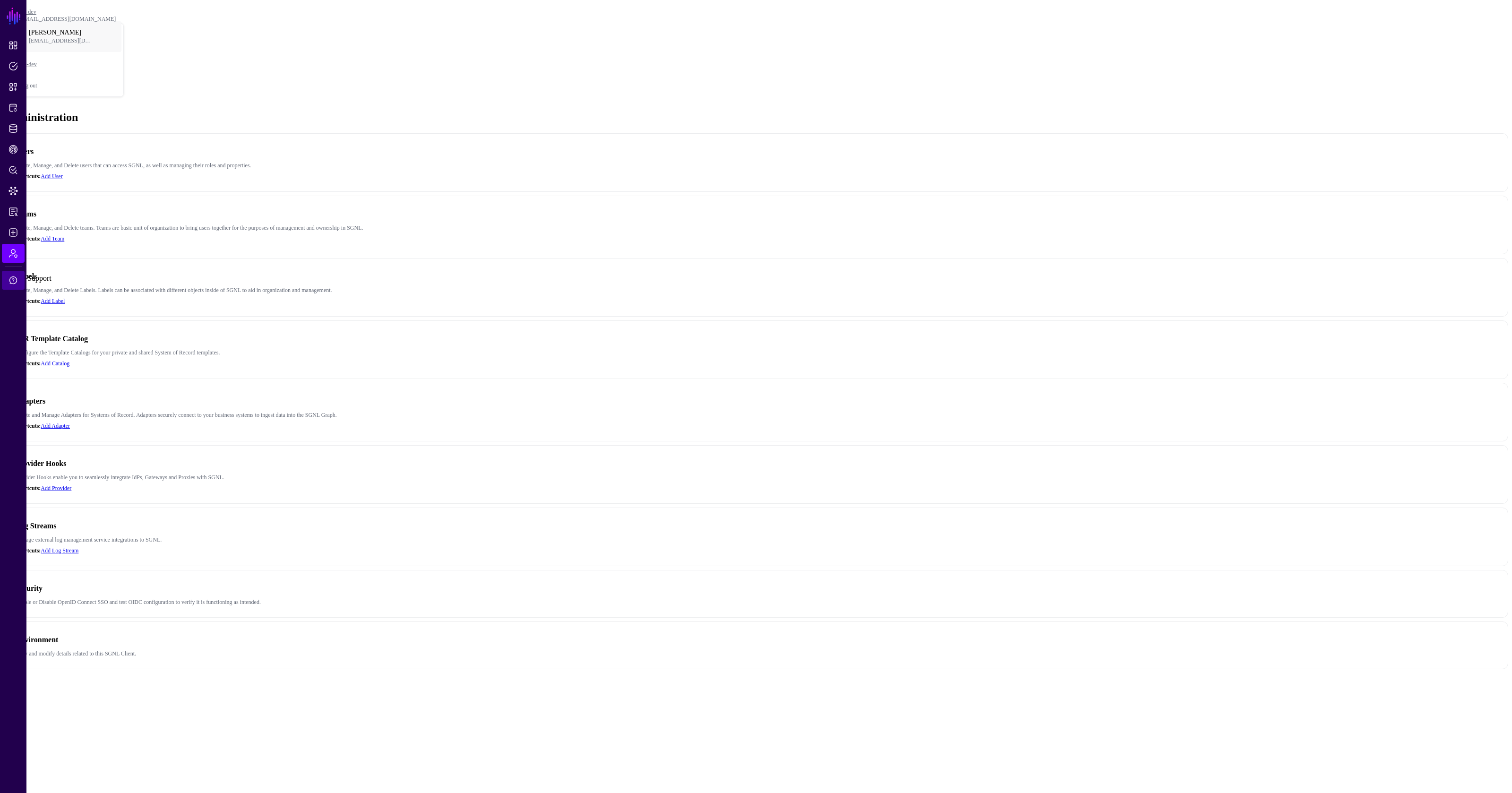
click at [20, 282] on link "Support" at bounding box center [13, 280] width 23 height 19
